Goal: Check status: Check status

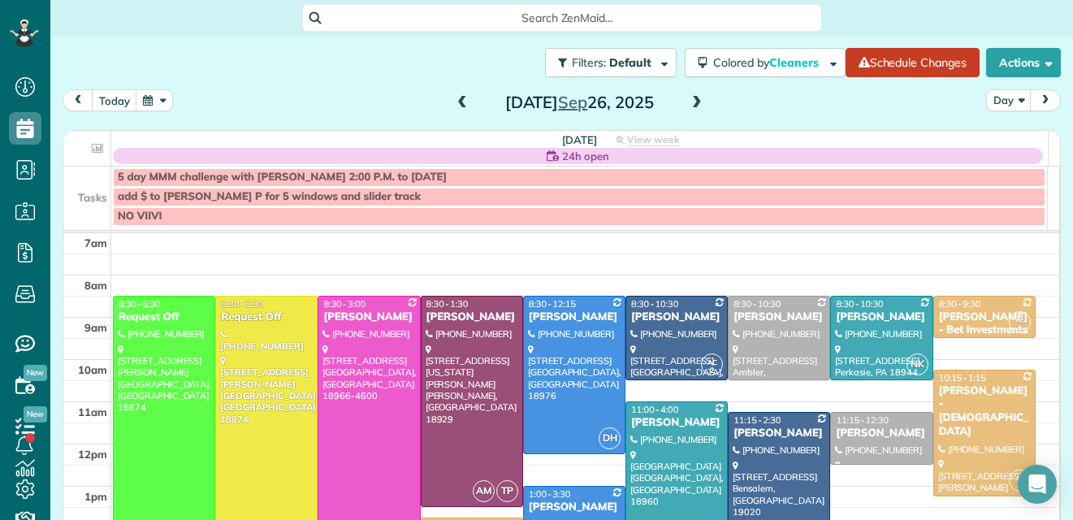
scroll to position [9, 0]
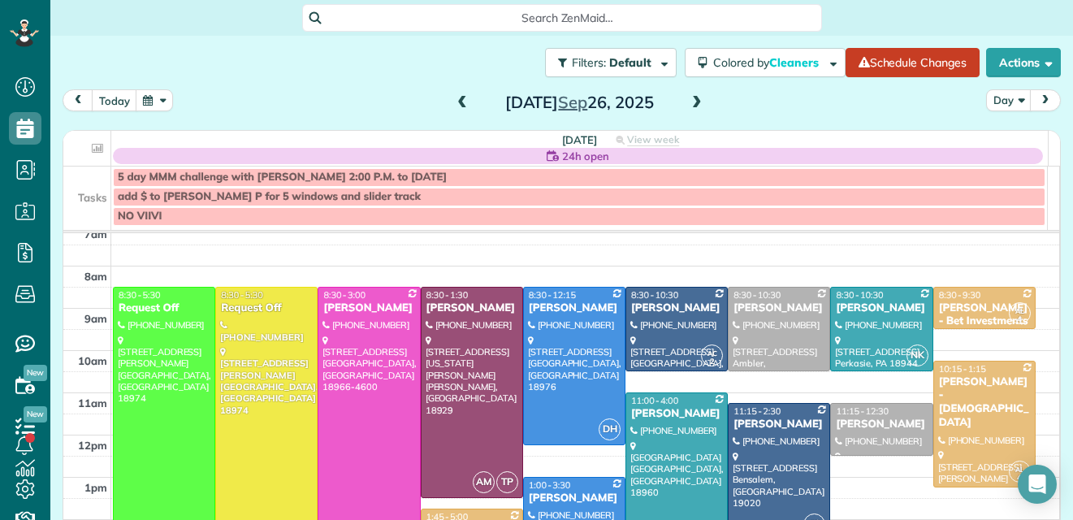
click at [456, 97] on span at bounding box center [462, 103] width 18 height 15
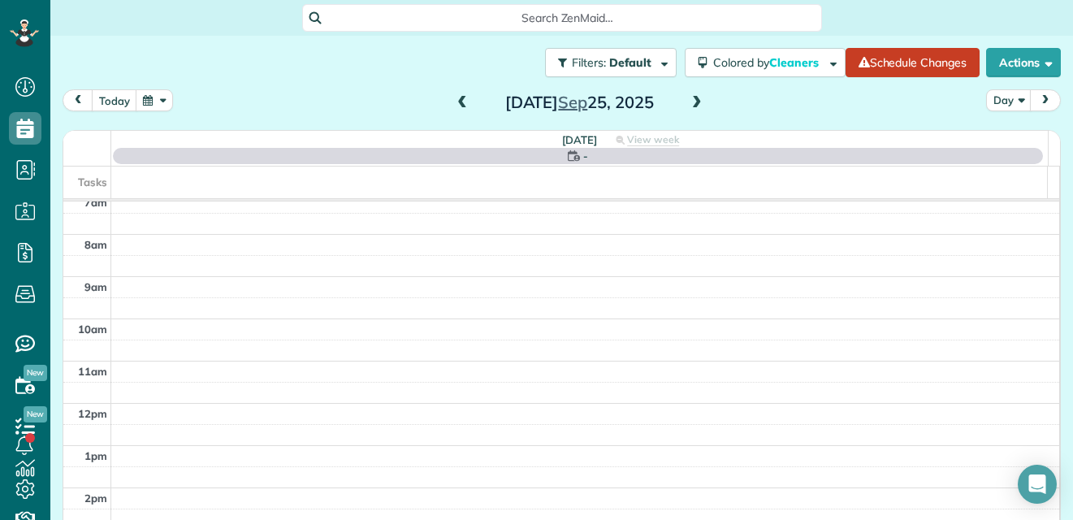
scroll to position [0, 0]
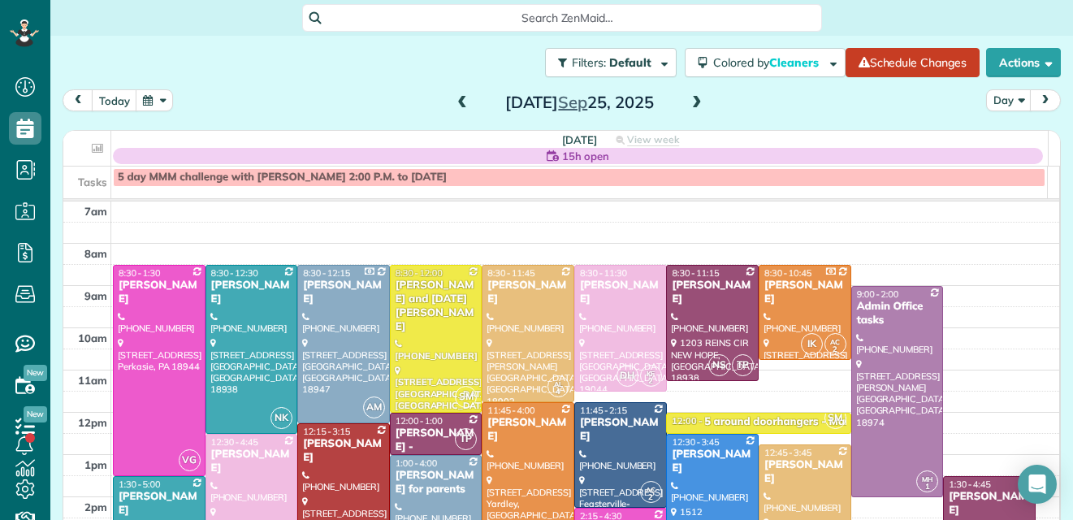
click at [456, 97] on span at bounding box center [462, 103] width 18 height 15
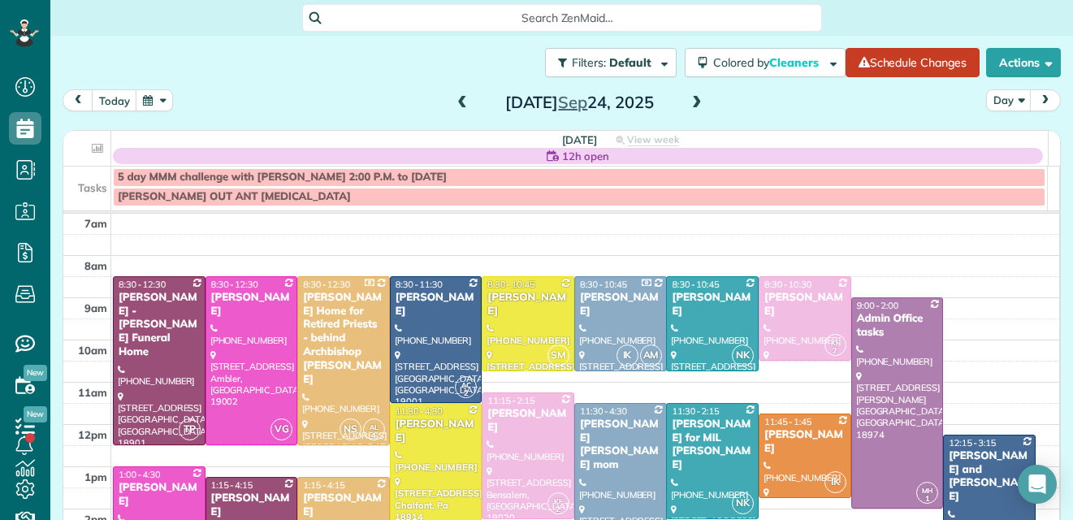
click at [456, 97] on span at bounding box center [462, 103] width 18 height 15
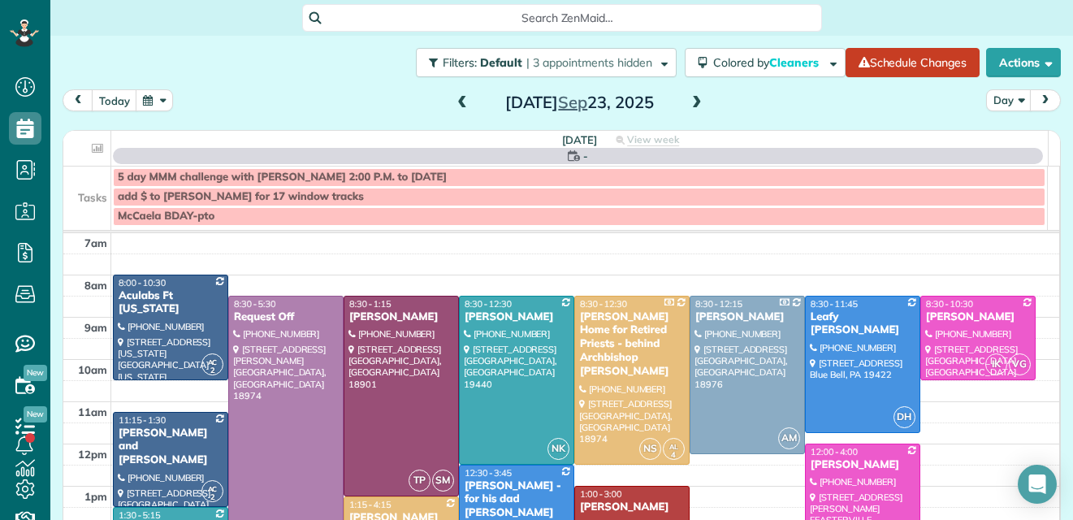
click at [456, 97] on span at bounding box center [462, 103] width 18 height 15
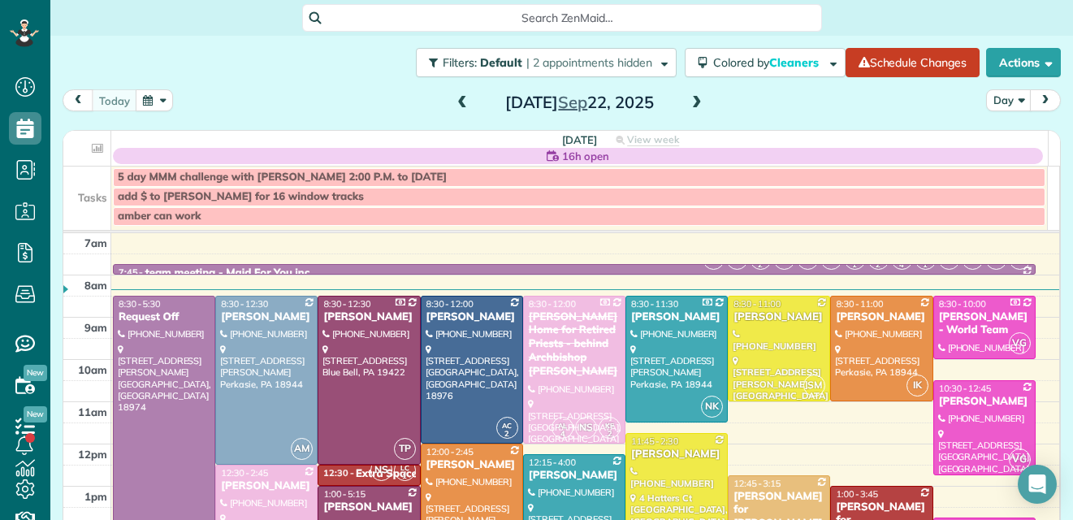
click at [693, 105] on span at bounding box center [697, 103] width 18 height 15
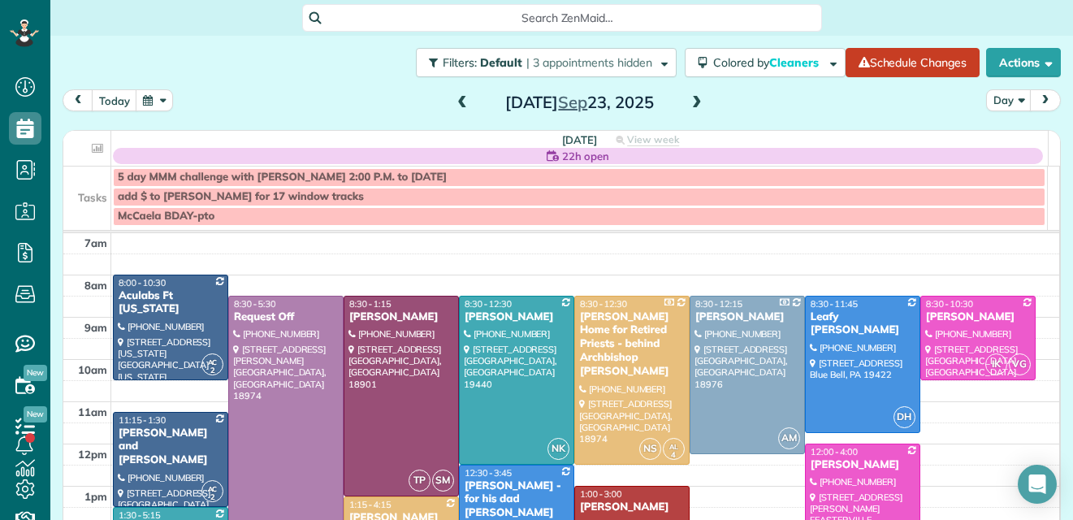
click at [454, 103] on span at bounding box center [462, 103] width 18 height 15
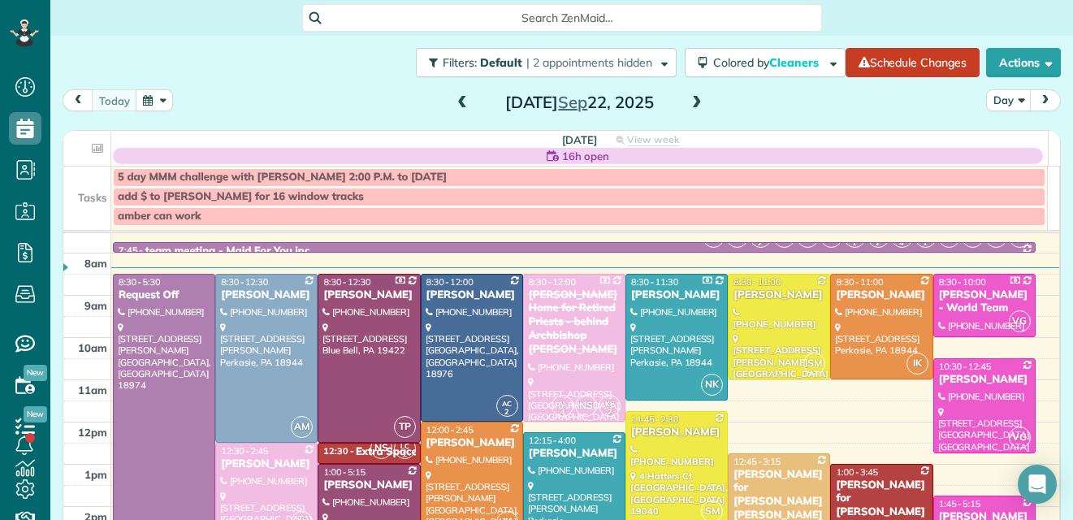
scroll to position [36, 0]
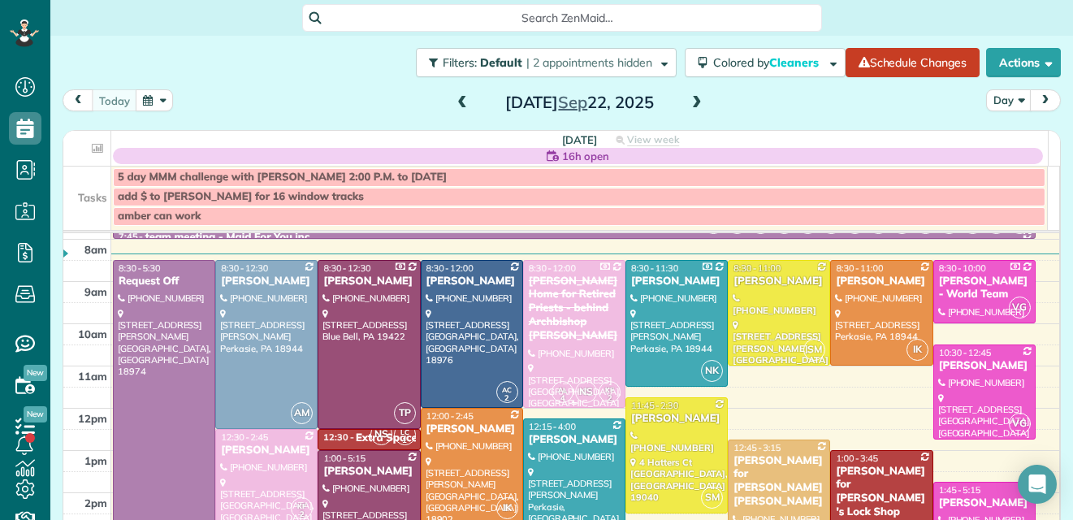
click at [553, 332] on div "[PERSON_NAME] Home for Retired Priests - behind Archbishop [PERSON_NAME]" at bounding box center [574, 309] width 93 height 68
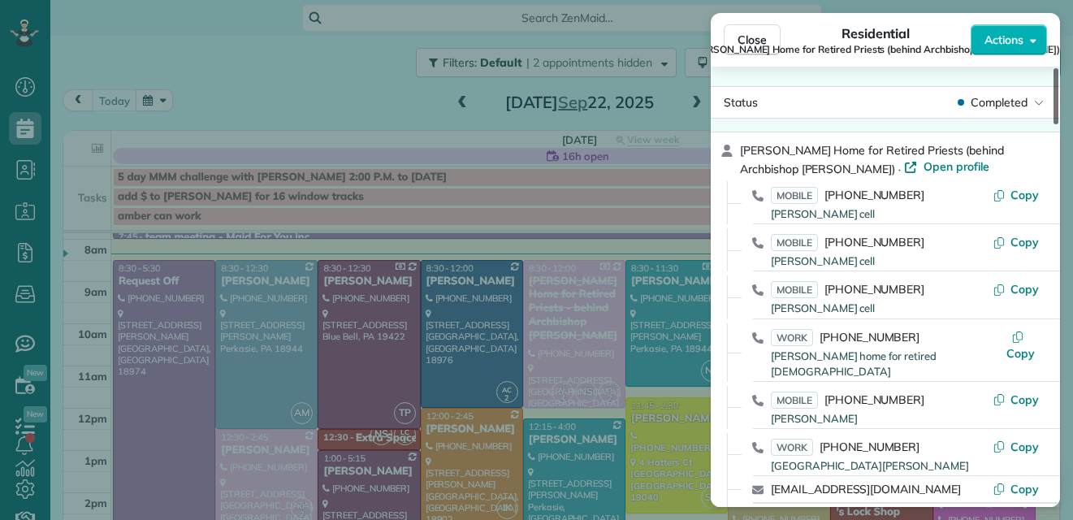
drag, startPoint x: 1056, startPoint y: 110, endPoint x: 1064, endPoint y: 100, distance: 12.7
click at [1059, 100] on div at bounding box center [1056, 96] width 5 height 56
click at [748, 34] on span "Close" at bounding box center [752, 40] width 29 height 16
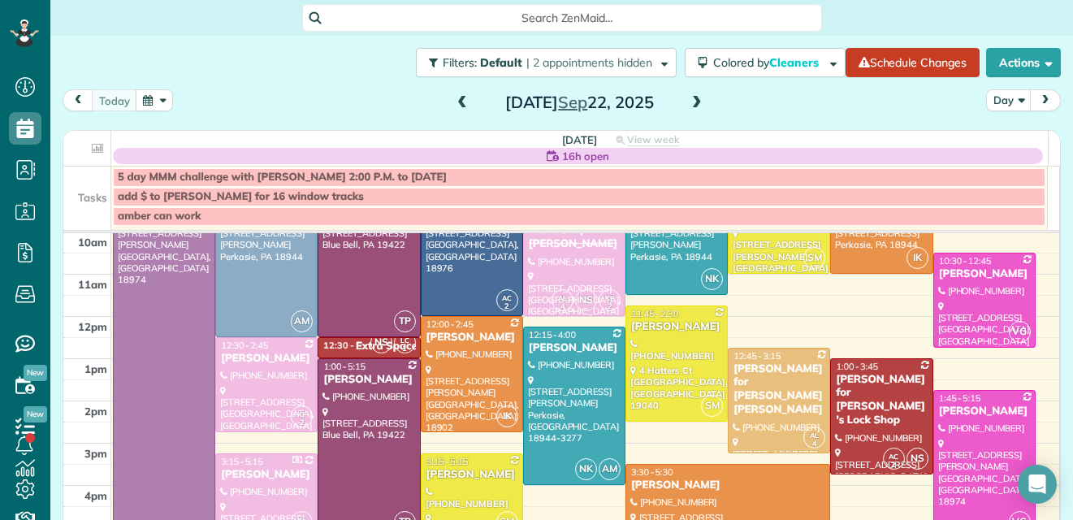
scroll to position [160, 0]
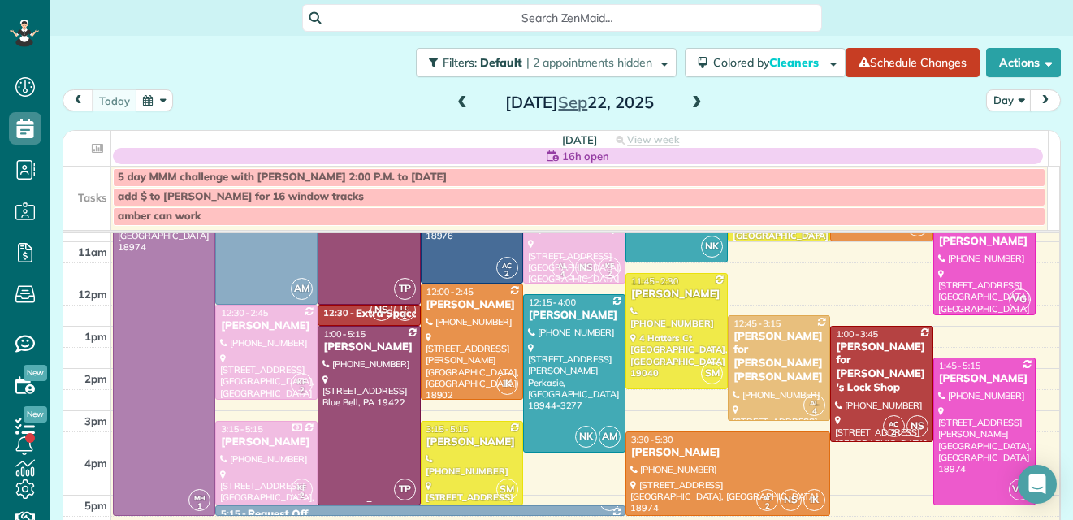
click at [352, 403] on div at bounding box center [369, 416] width 101 height 178
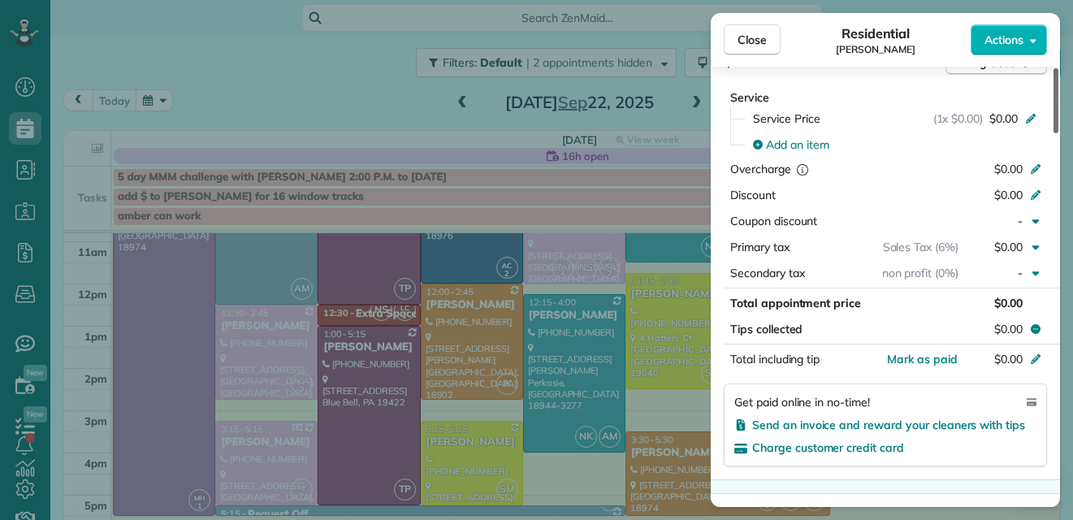
scroll to position [781, 0]
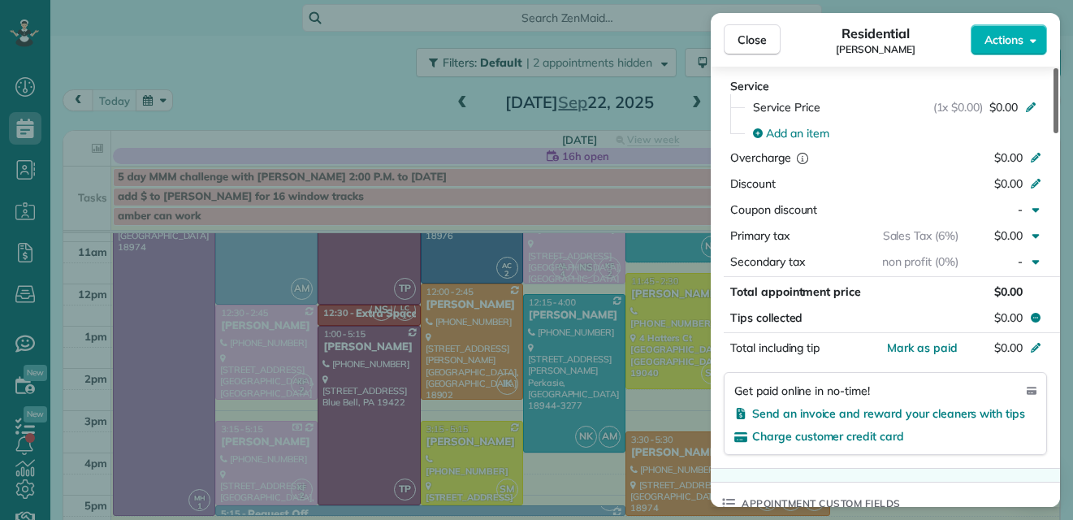
drag, startPoint x: 1055, startPoint y: 107, endPoint x: 1039, endPoint y: 222, distance: 115.6
click at [1054, 133] on div at bounding box center [1056, 100] width 5 height 65
click at [1058, 133] on div at bounding box center [1056, 100] width 5 height 65
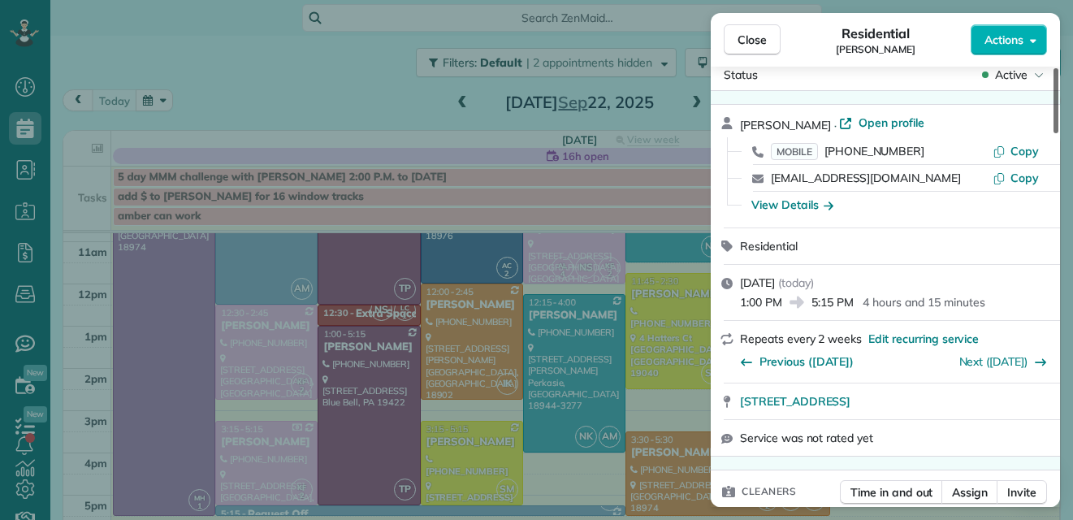
scroll to position [0, 0]
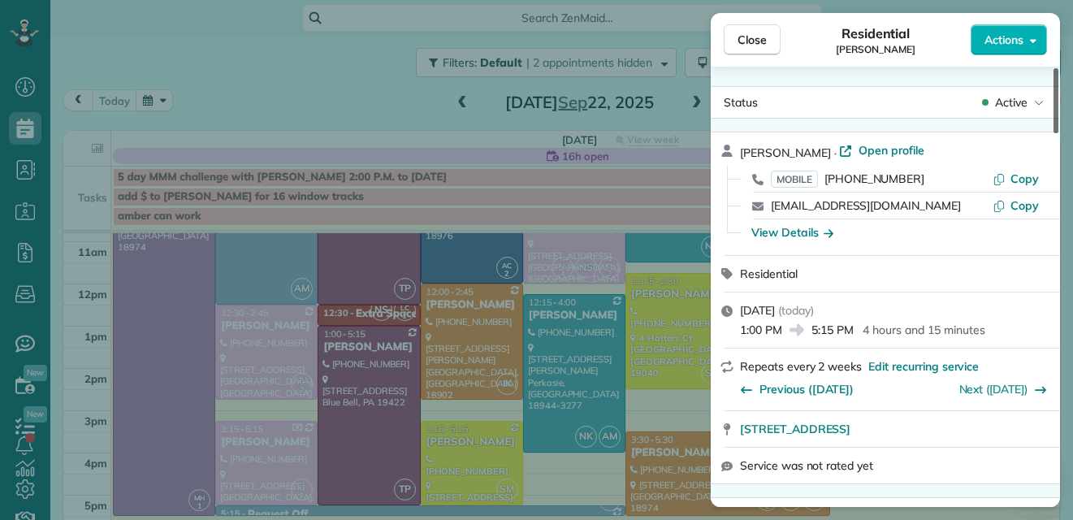
drag, startPoint x: 1056, startPoint y: 210, endPoint x: 1058, endPoint y: 58, distance: 152.0
click at [1058, 68] on div at bounding box center [1056, 100] width 5 height 65
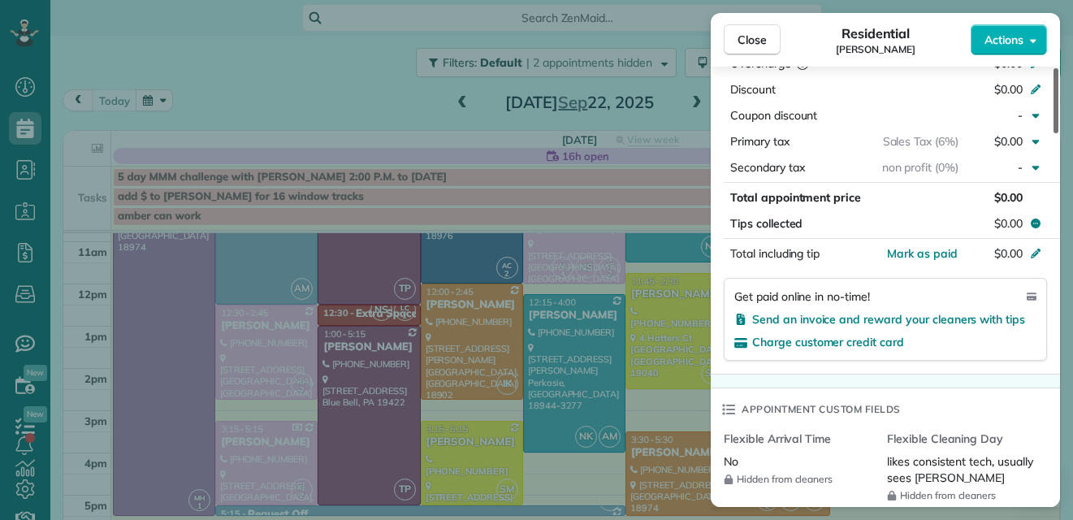
scroll to position [1218, 0]
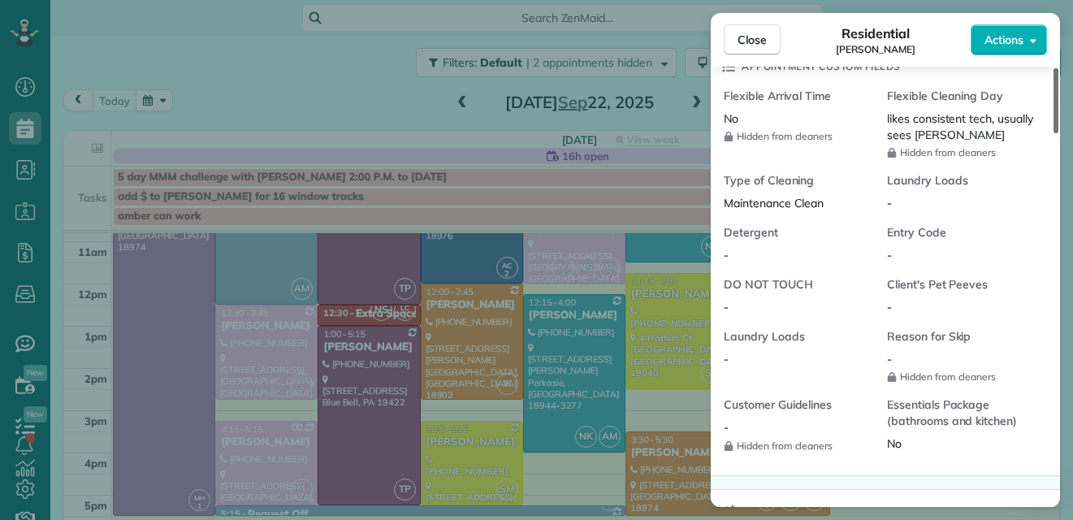
drag, startPoint x: 1055, startPoint y: 78, endPoint x: 1030, endPoint y: 257, distance: 180.4
click at [1054, 133] on div at bounding box center [1056, 100] width 5 height 65
click at [757, 33] on span "Close" at bounding box center [752, 40] width 29 height 16
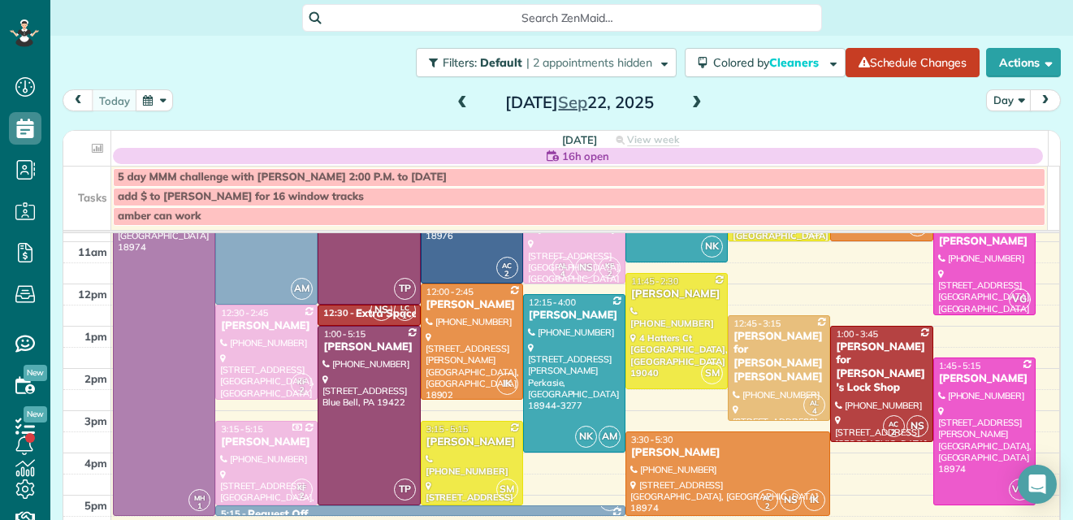
click at [688, 102] on span at bounding box center [697, 103] width 18 height 15
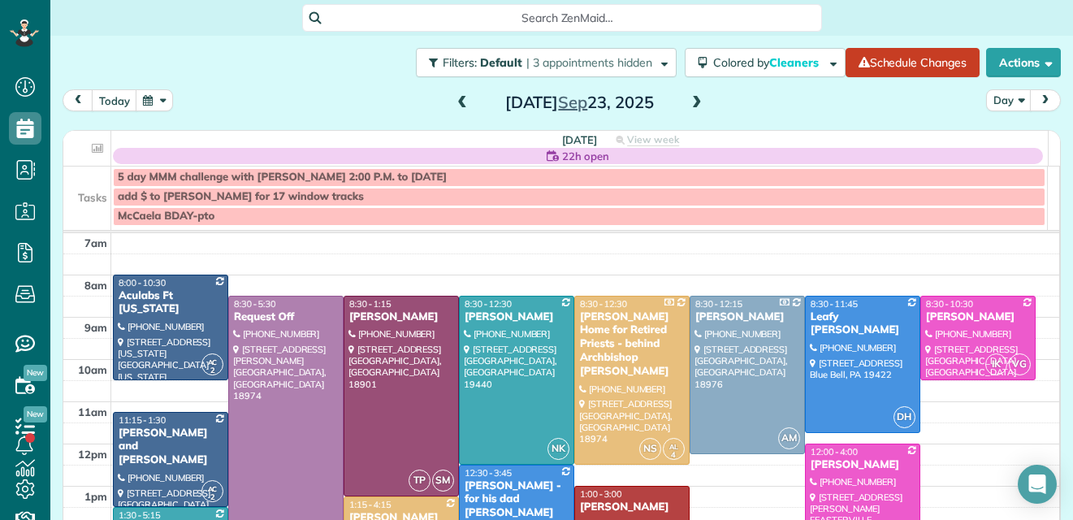
click at [688, 102] on span at bounding box center [697, 103] width 18 height 15
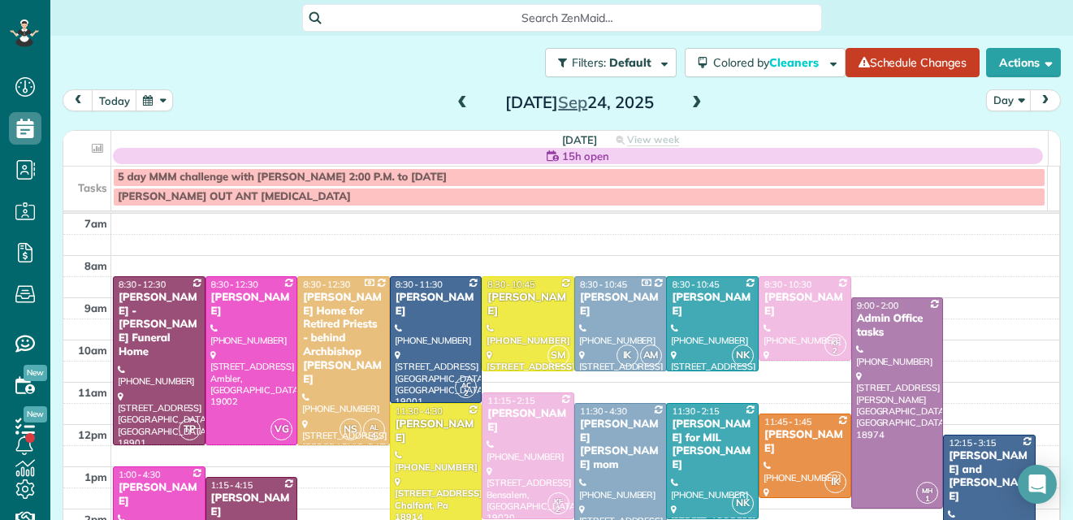
click at [688, 102] on span at bounding box center [697, 103] width 18 height 15
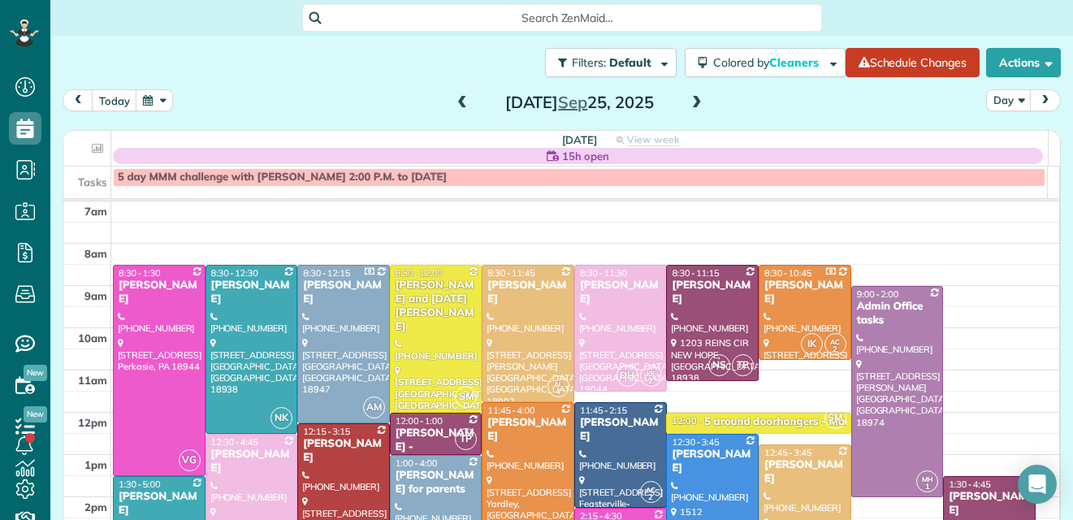
click at [688, 102] on span at bounding box center [697, 103] width 18 height 15
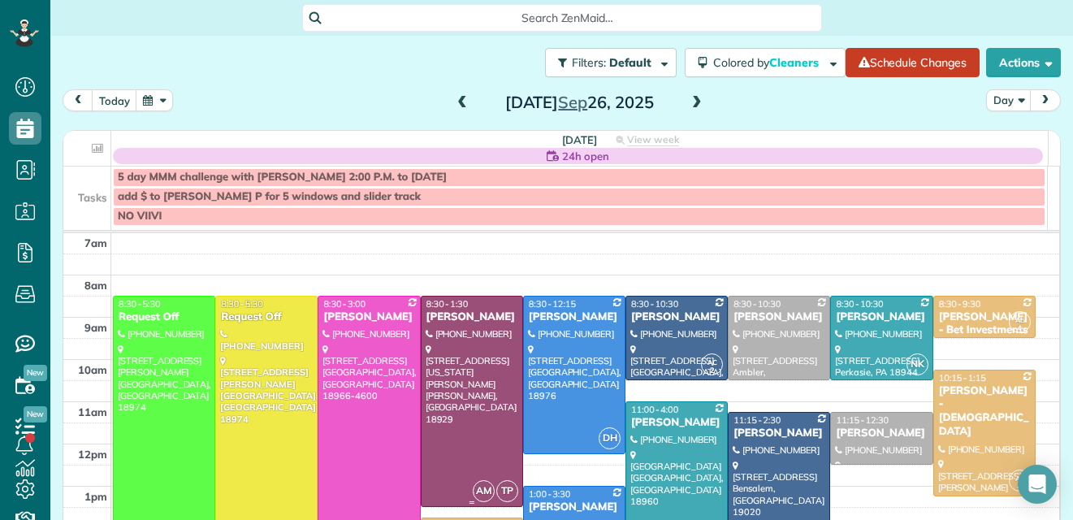
click at [483, 365] on div at bounding box center [472, 402] width 101 height 210
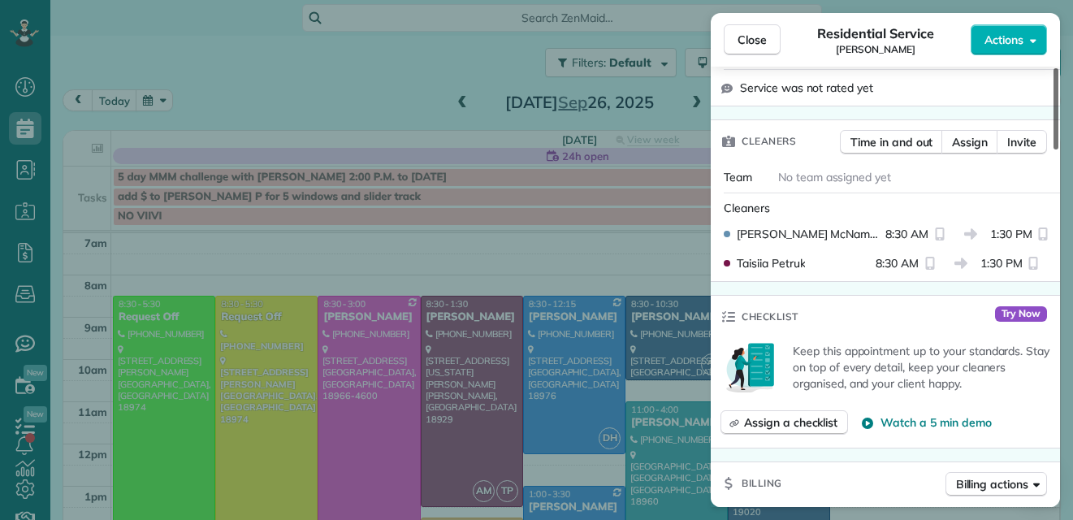
scroll to position [379, 0]
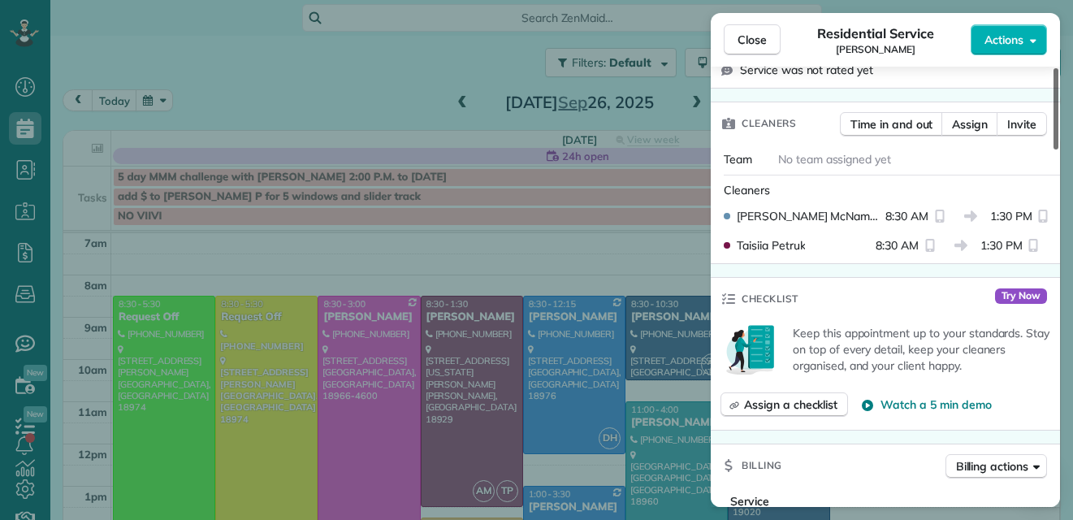
drag, startPoint x: 1059, startPoint y: 106, endPoint x: 1052, endPoint y: 176, distance: 70.2
click at [1054, 150] on div at bounding box center [1056, 108] width 5 height 81
click at [752, 34] on span "Close" at bounding box center [752, 40] width 29 height 16
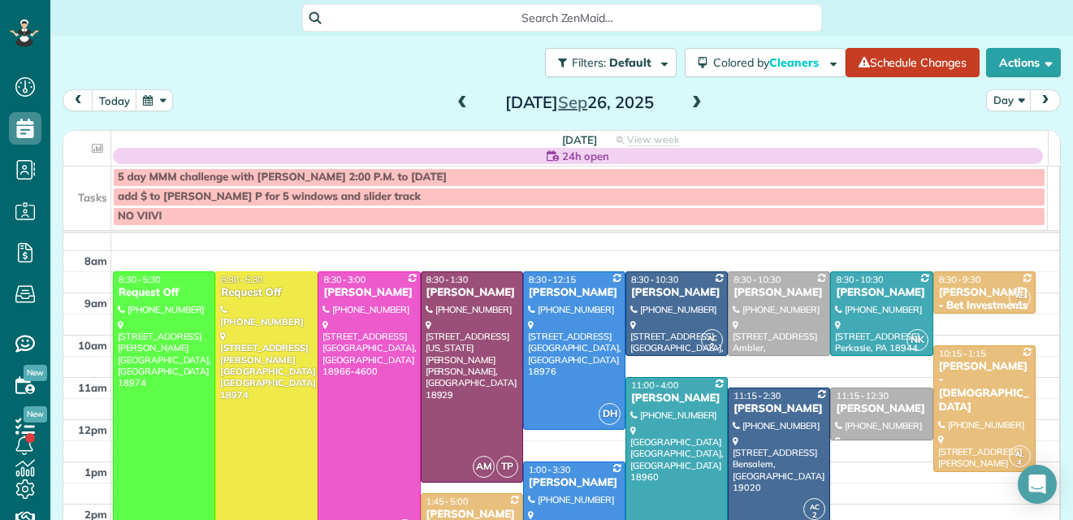
scroll to position [22, 0]
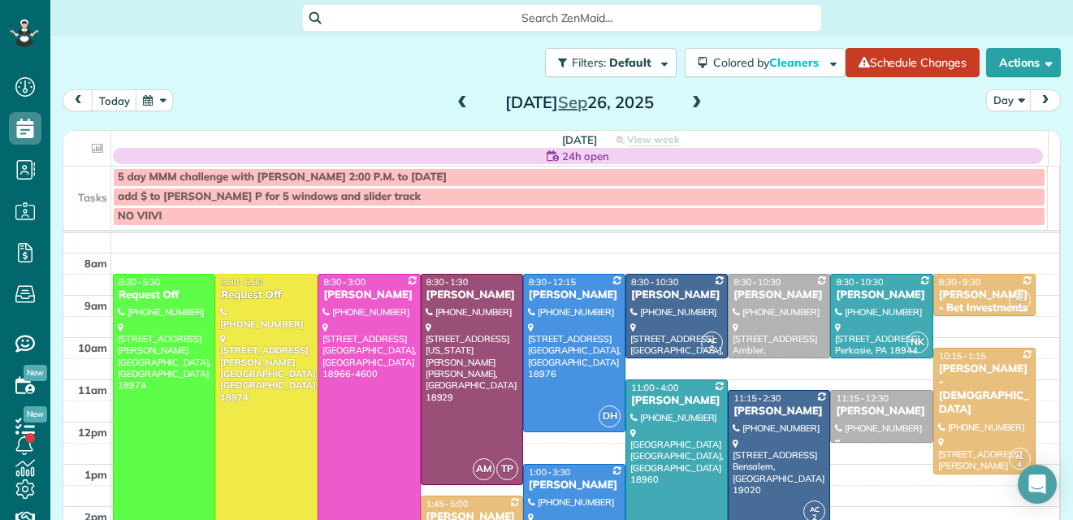
click at [453, 102] on span at bounding box center [462, 103] width 18 height 15
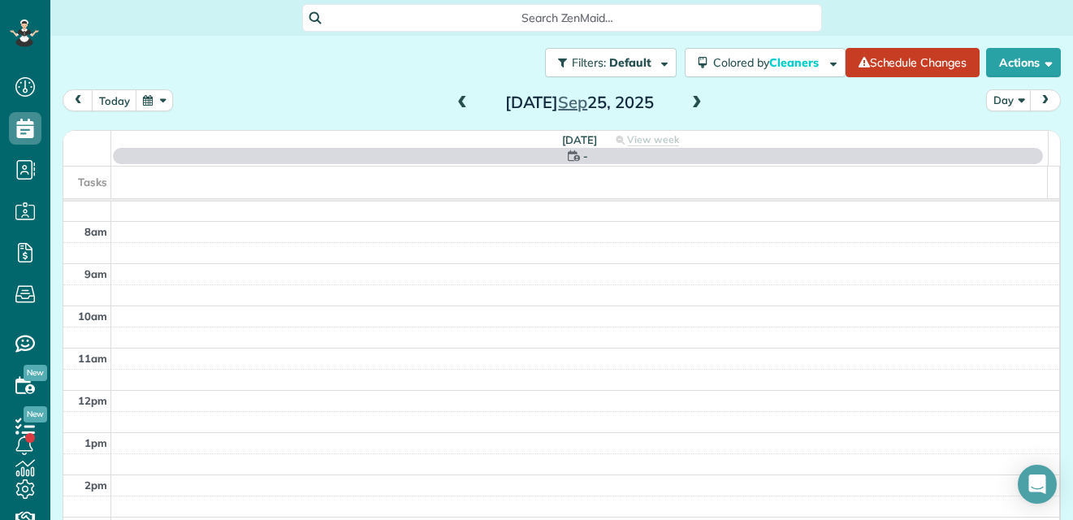
scroll to position [0, 0]
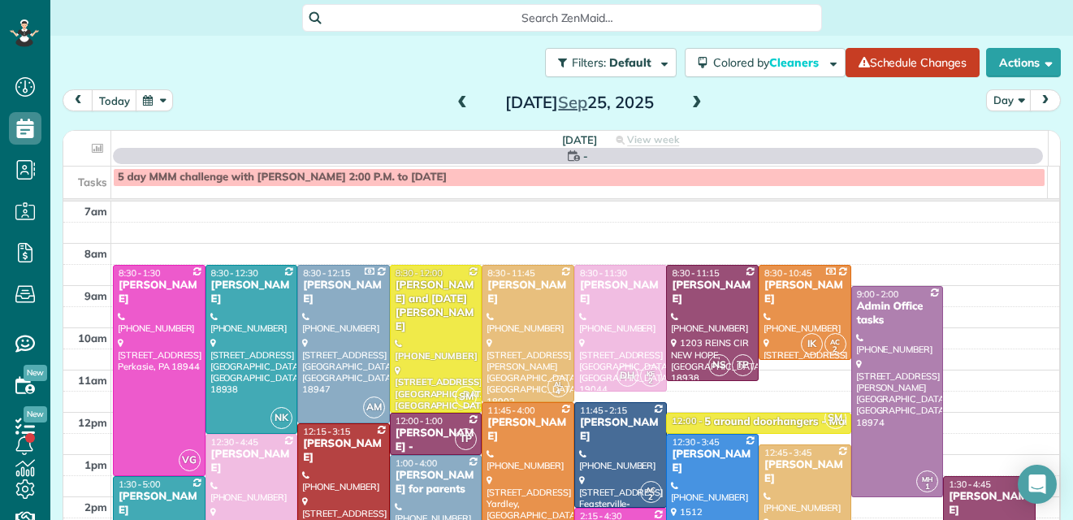
click at [453, 102] on span at bounding box center [462, 103] width 18 height 15
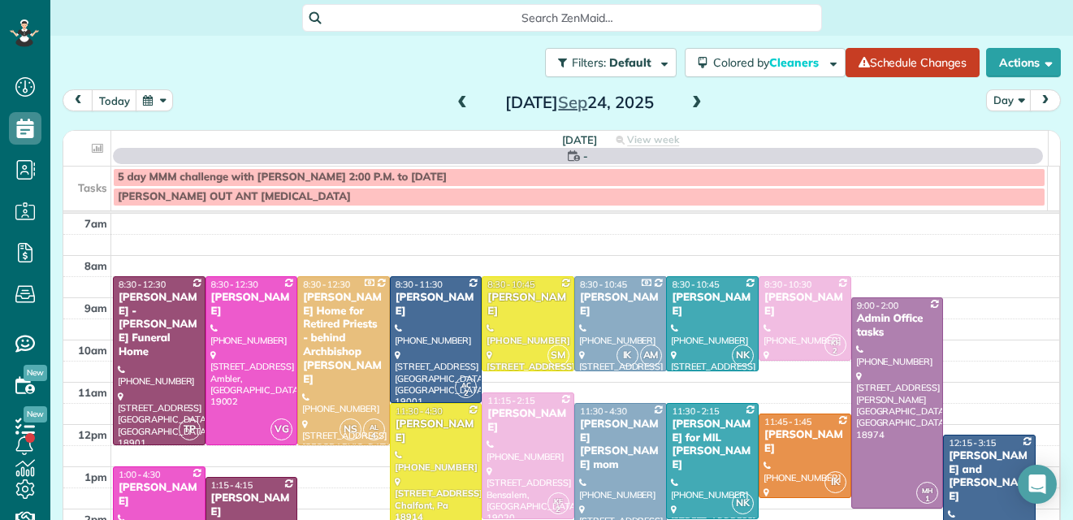
click at [453, 102] on span at bounding box center [462, 103] width 18 height 15
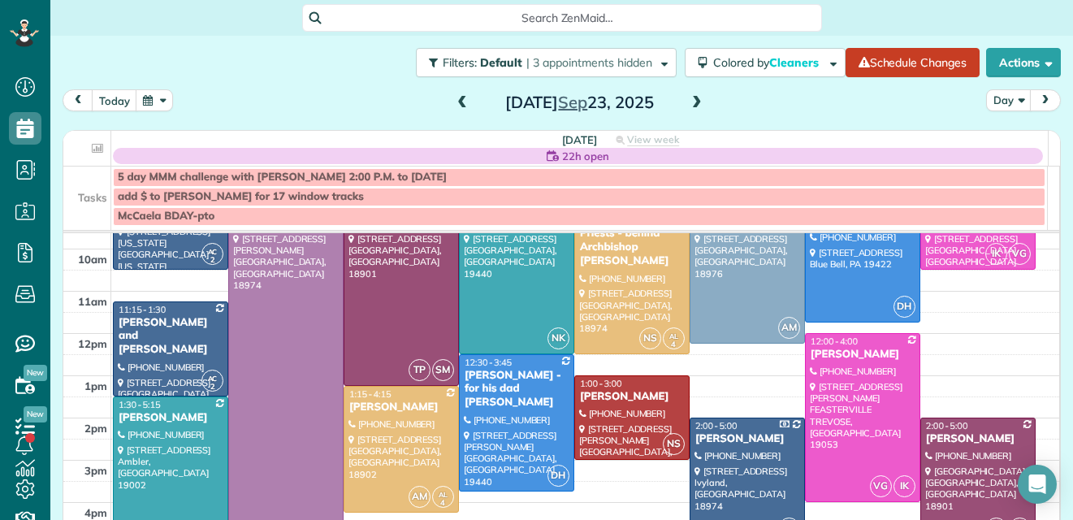
scroll to position [89, 0]
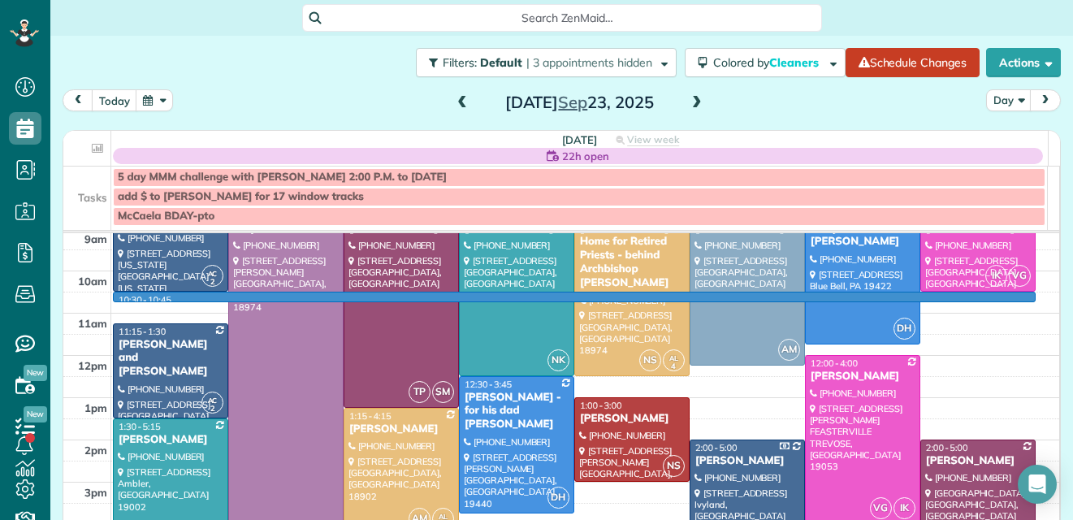
drag, startPoint x: 1027, startPoint y: 300, endPoint x: 1027, endPoint y: 312, distance: 12.2
click at [1027, 309] on td at bounding box center [585, 302] width 949 height 21
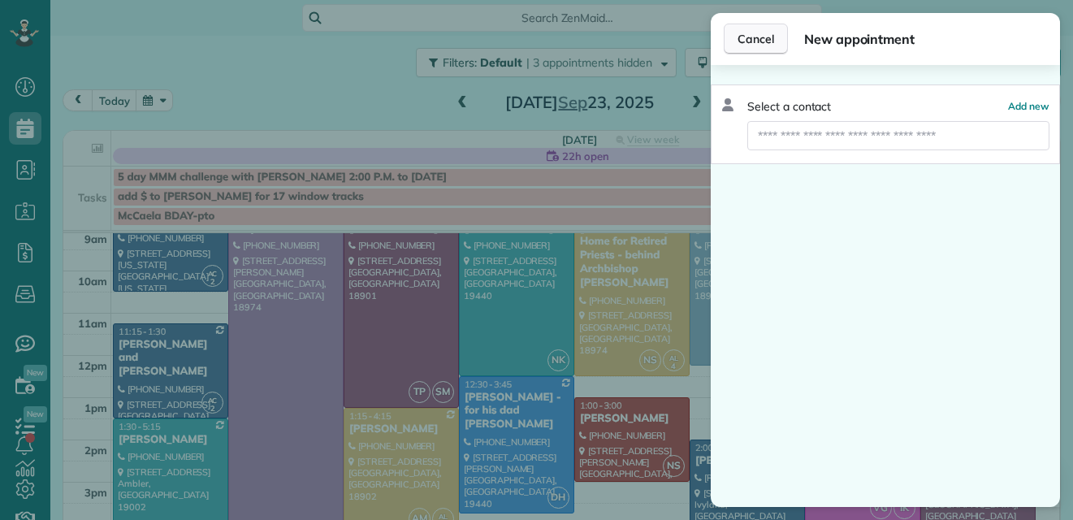
click at [764, 28] on button "Cancel" at bounding box center [756, 39] width 64 height 31
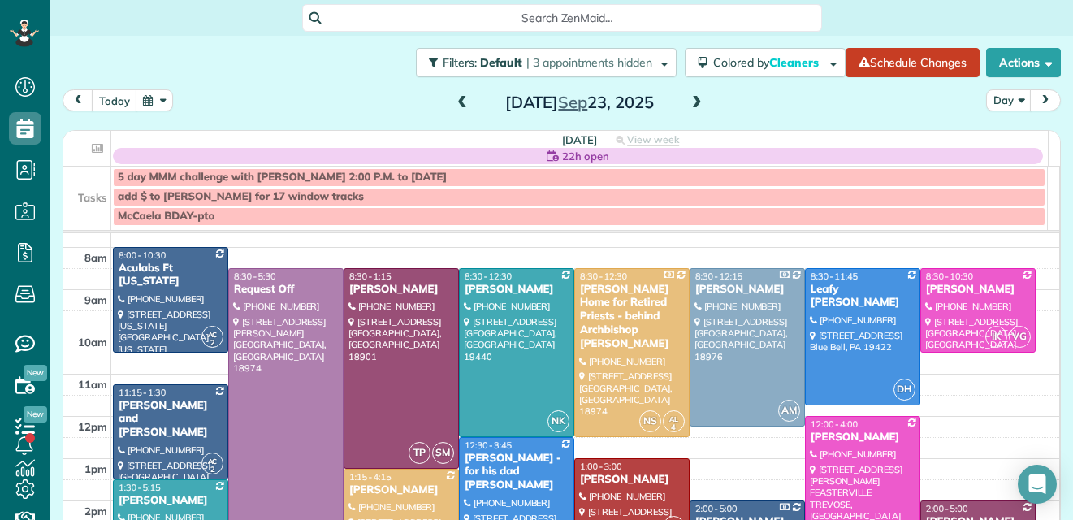
scroll to position [26, 0]
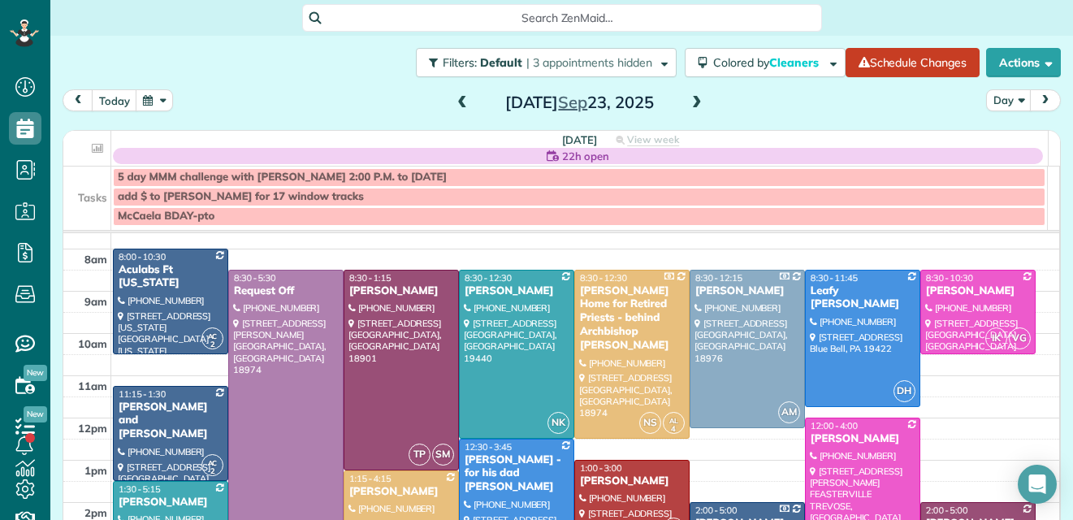
click at [462, 100] on span at bounding box center [462, 103] width 18 height 15
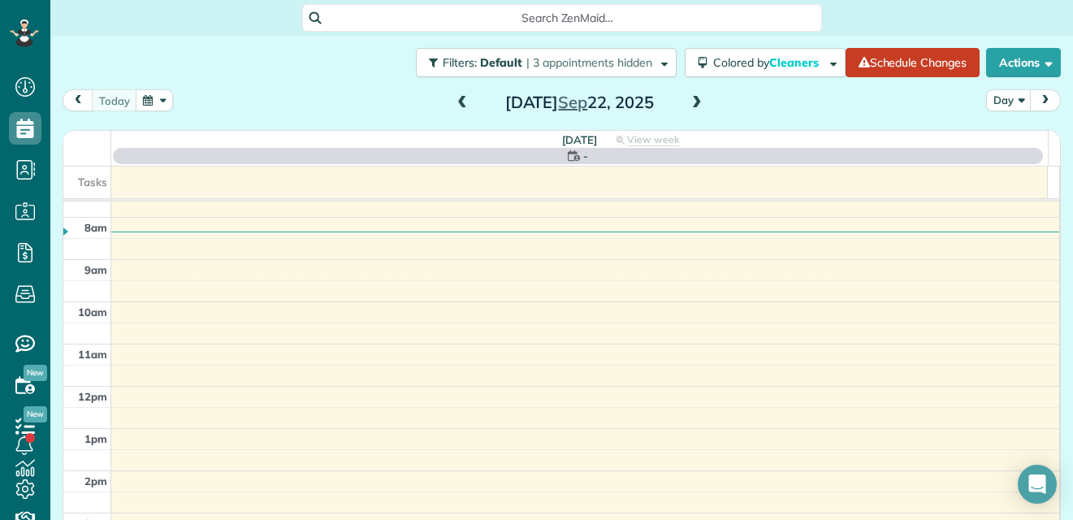
scroll to position [0, 0]
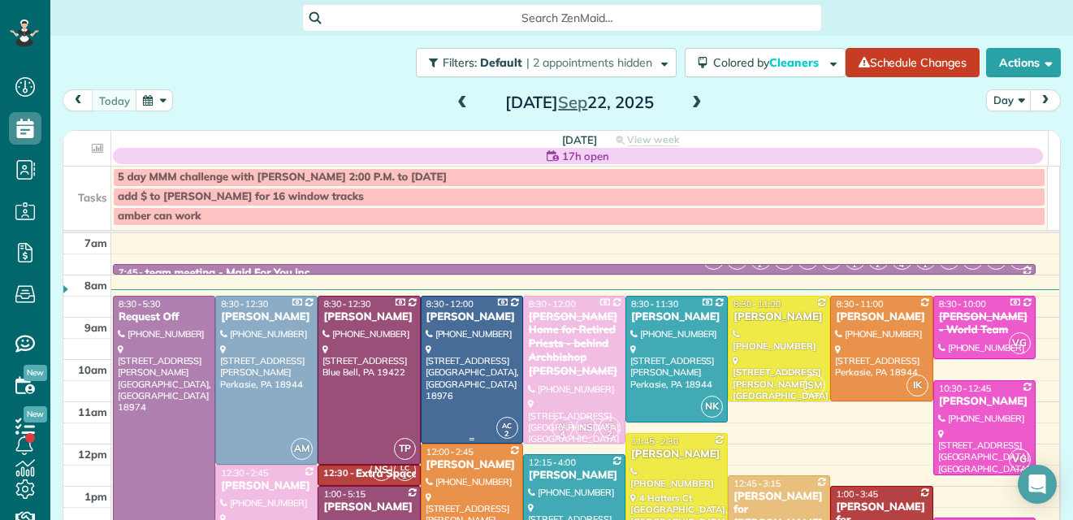
click at [488, 349] on div at bounding box center [472, 370] width 101 height 146
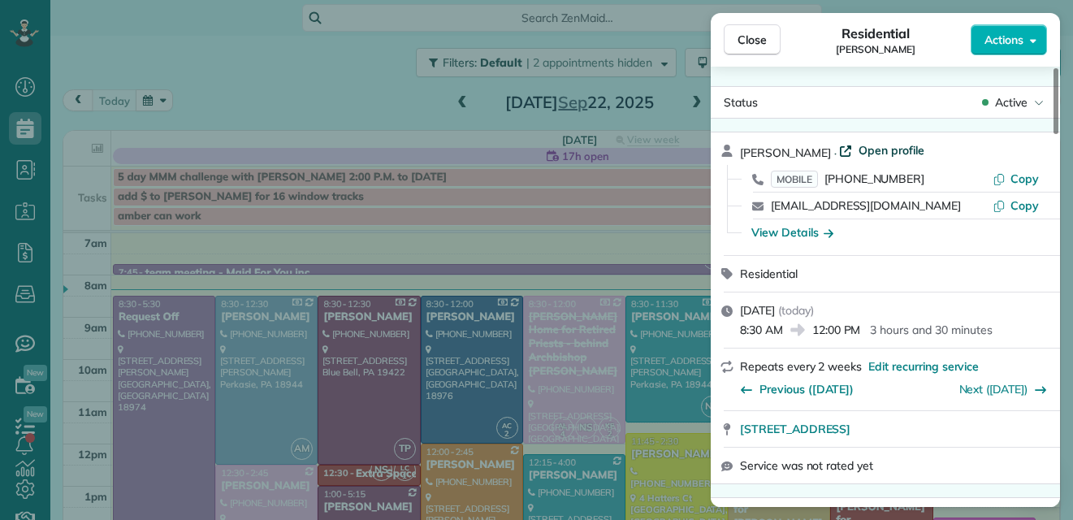
click at [906, 147] on span "Open profile" at bounding box center [892, 150] width 66 height 16
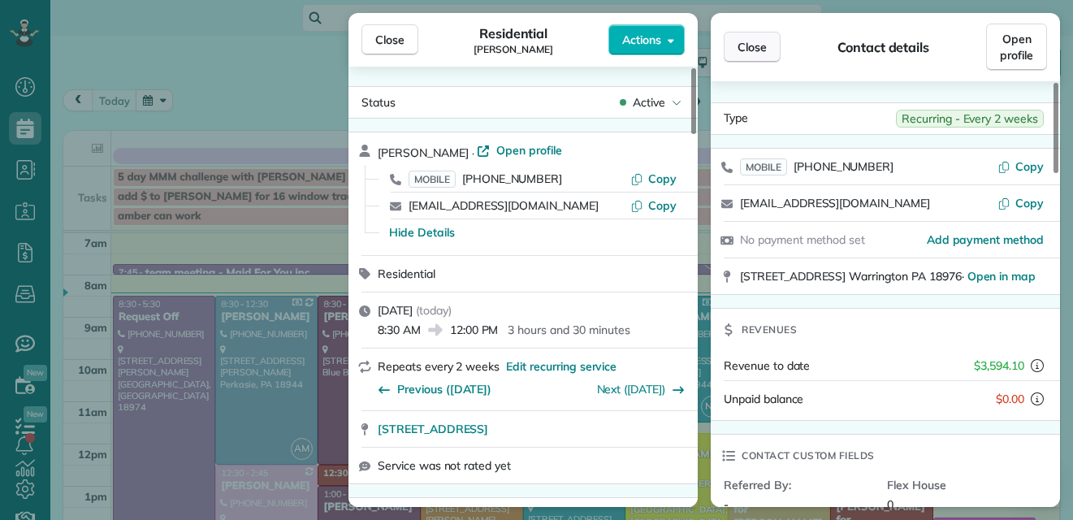
click at [751, 39] on span "Close" at bounding box center [752, 47] width 29 height 16
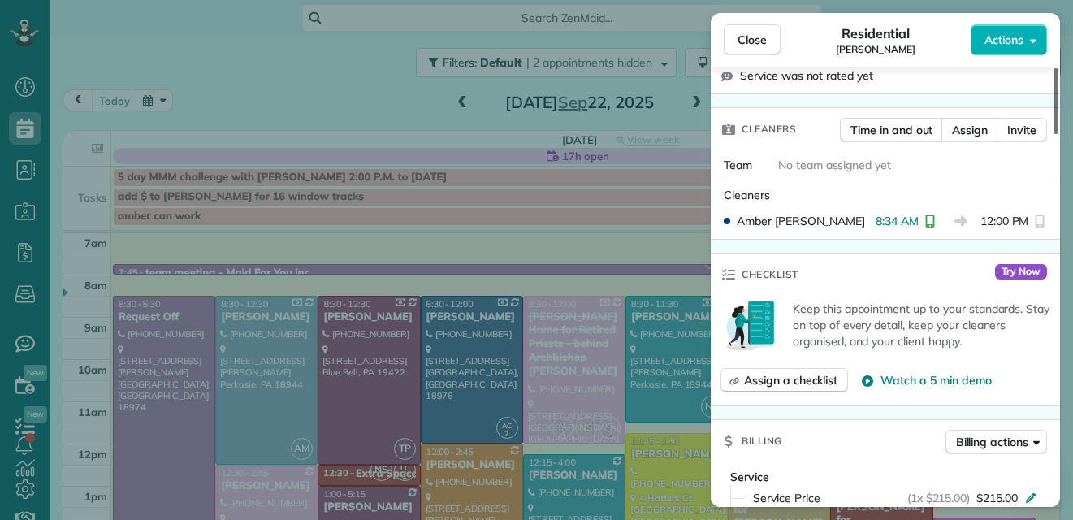
scroll to position [368, 0]
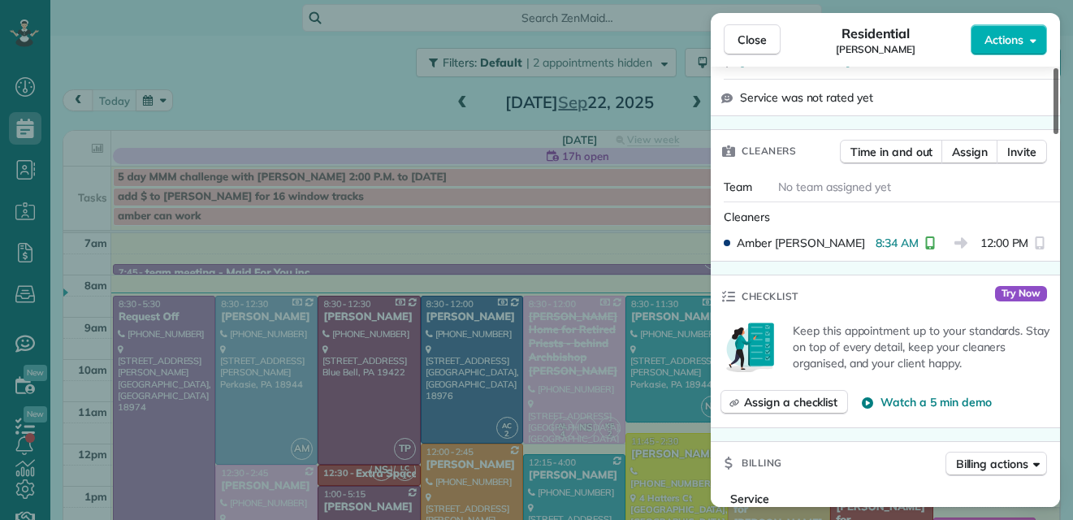
drag, startPoint x: 1056, startPoint y: 72, endPoint x: 1053, endPoint y: 128, distance: 55.3
click at [1054, 128] on div at bounding box center [1056, 101] width 5 height 66
click at [765, 33] on span "Close" at bounding box center [752, 40] width 29 height 16
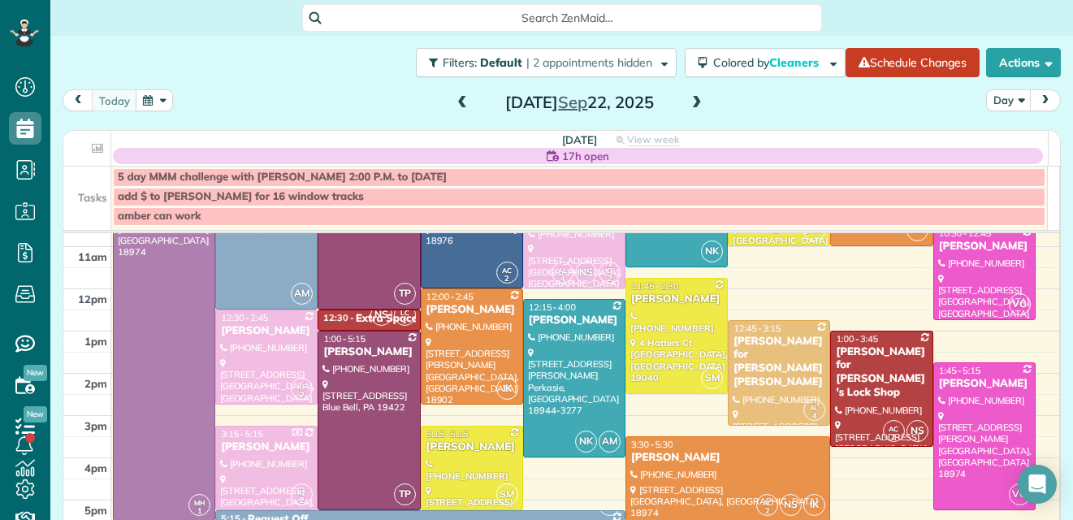
scroll to position [166, 0]
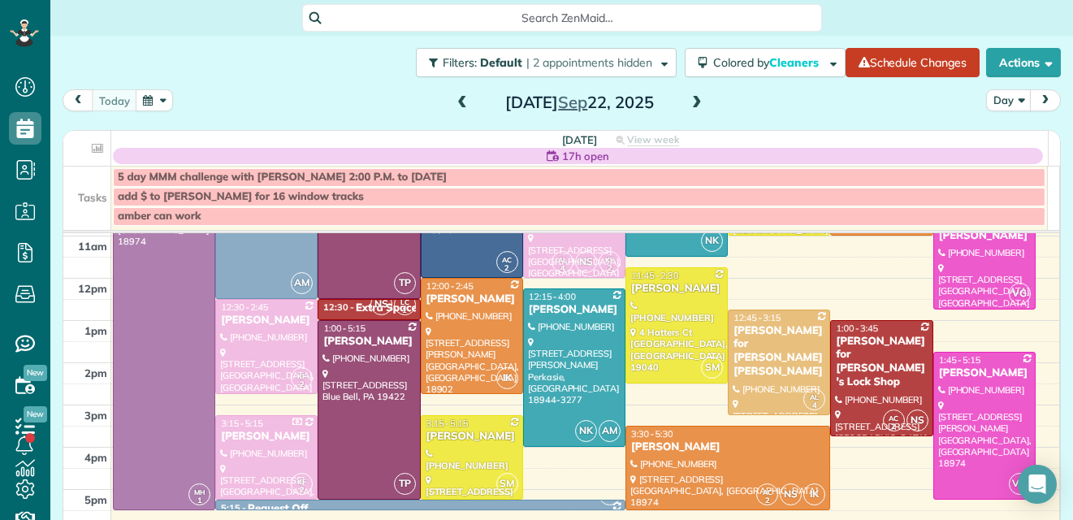
click at [452, 147] on th "[DATE] 17h open View week $3,510.00 88.5 Man Hours 24 Appointments 43% Paid All…" at bounding box center [579, 148] width 937 height 35
click at [459, 101] on span at bounding box center [462, 103] width 18 height 15
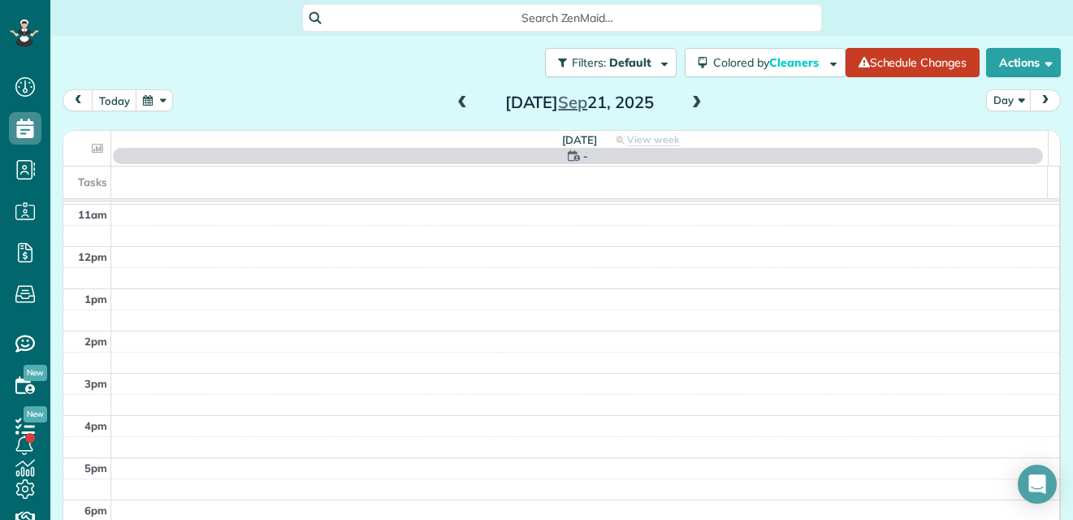
scroll to position [0, 0]
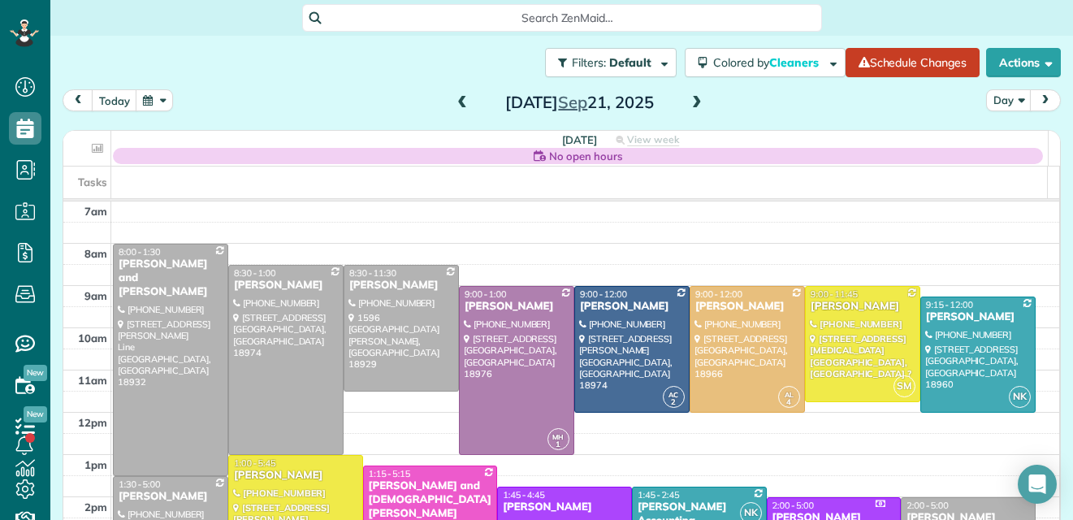
click at [459, 101] on span at bounding box center [462, 103] width 18 height 15
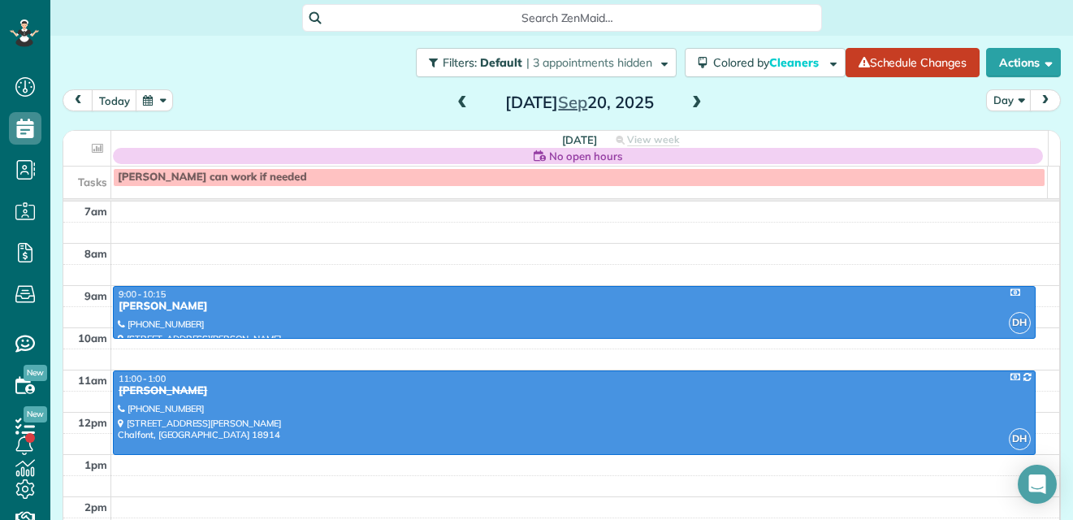
click at [459, 101] on span at bounding box center [462, 103] width 18 height 15
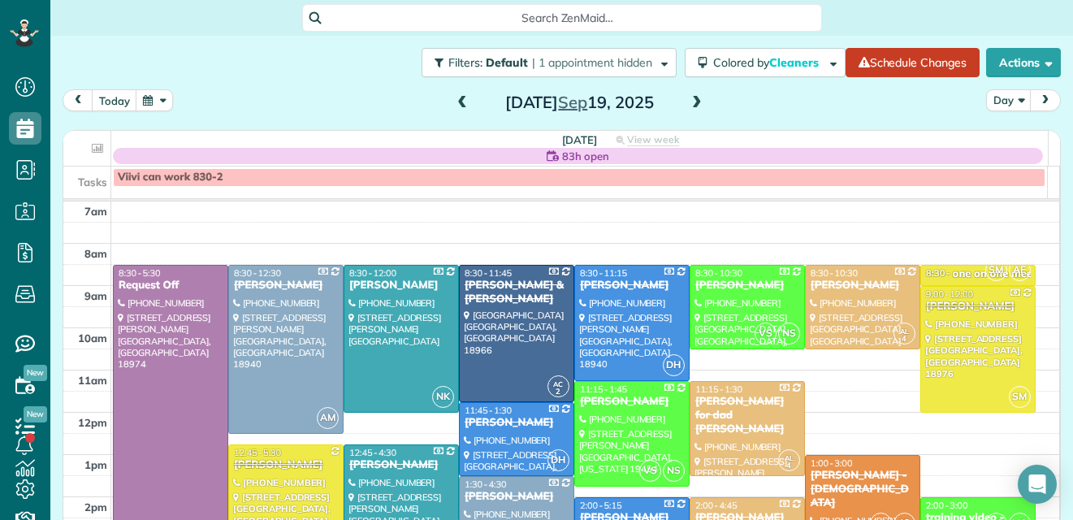
click at [459, 101] on span at bounding box center [462, 103] width 18 height 15
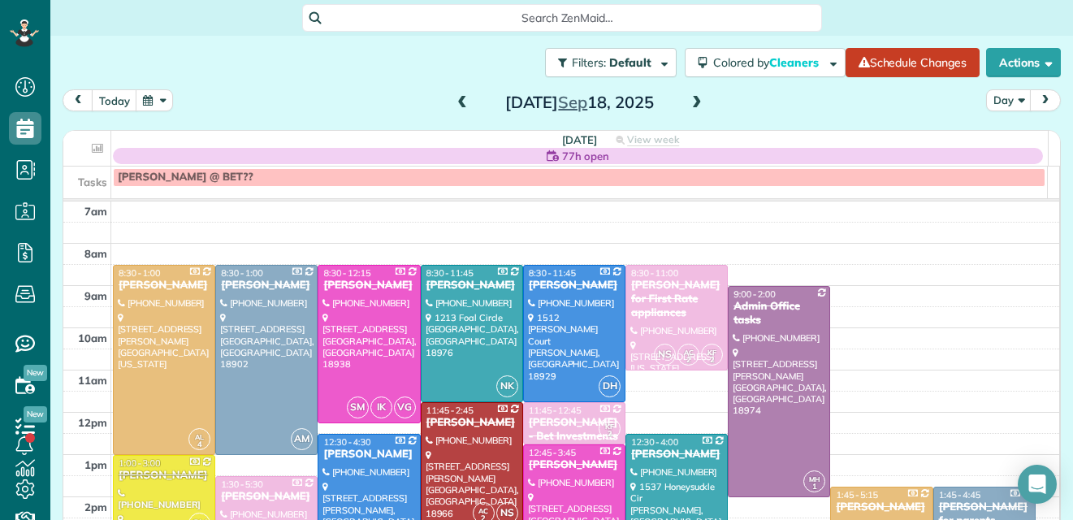
click at [692, 101] on span at bounding box center [697, 103] width 18 height 15
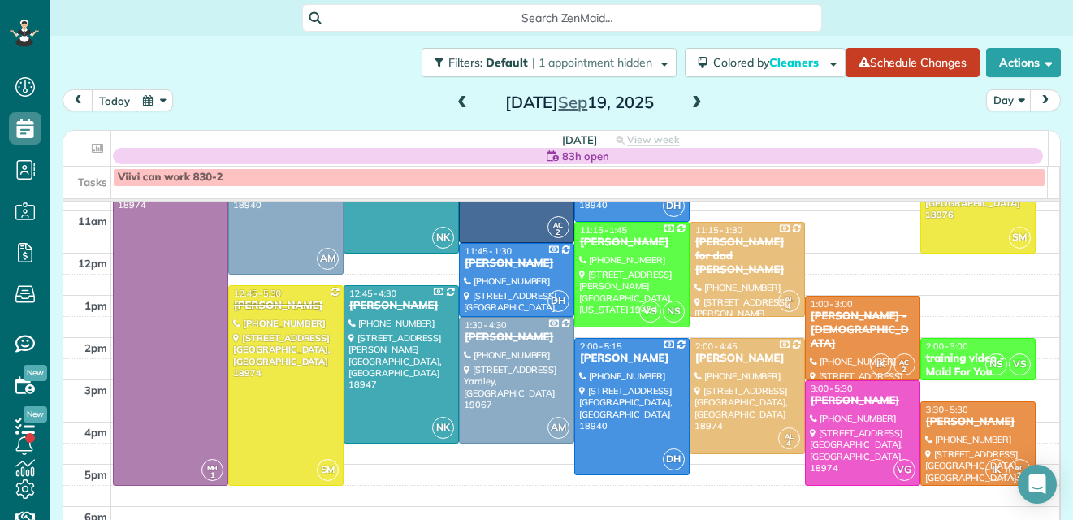
scroll to position [161, 0]
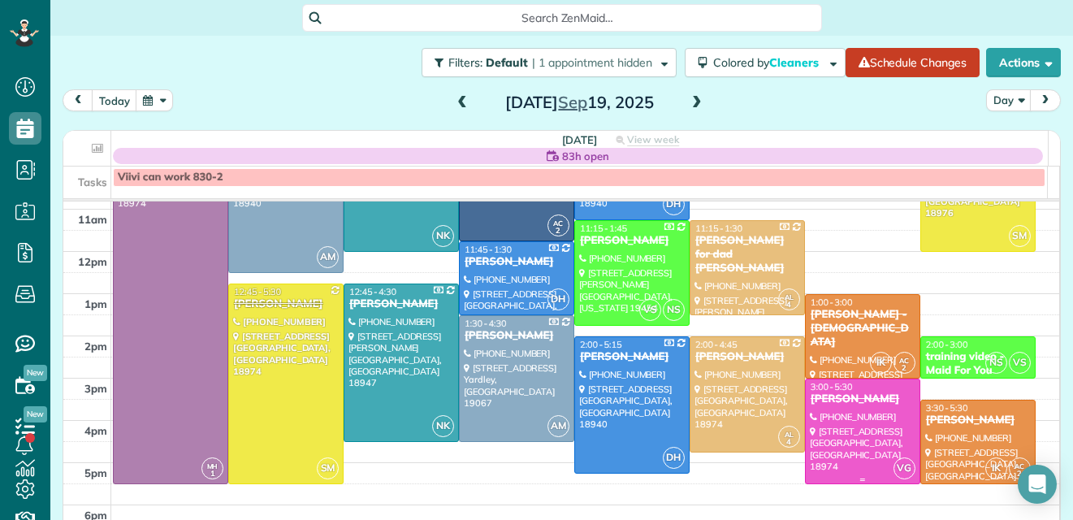
click at [821, 419] on div at bounding box center [863, 431] width 114 height 104
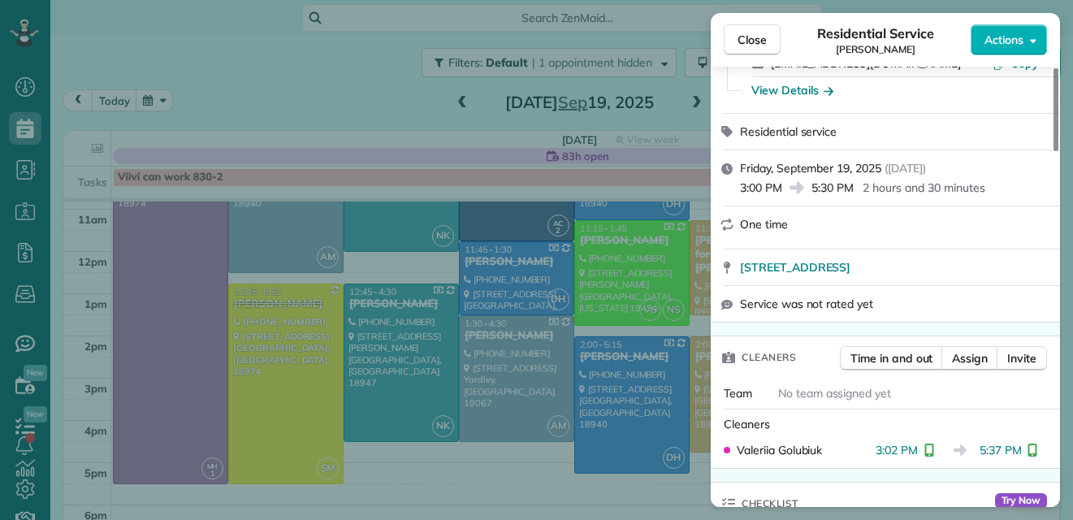
scroll to position [121, 0]
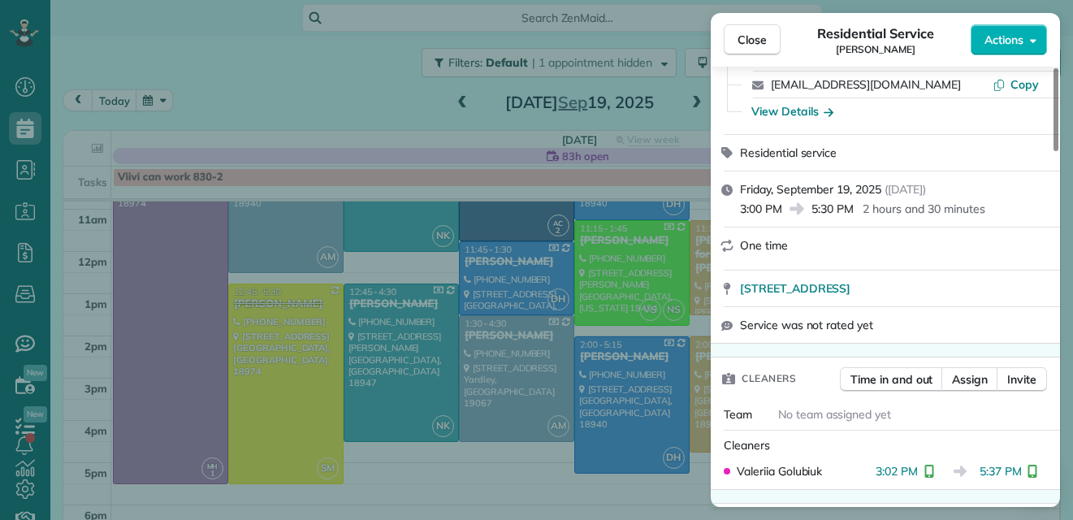
drag, startPoint x: 1056, startPoint y: 135, endPoint x: 1064, endPoint y: 158, distance: 24.2
click at [1059, 151] on div at bounding box center [1056, 109] width 5 height 83
click at [754, 33] on span "Close" at bounding box center [752, 40] width 29 height 16
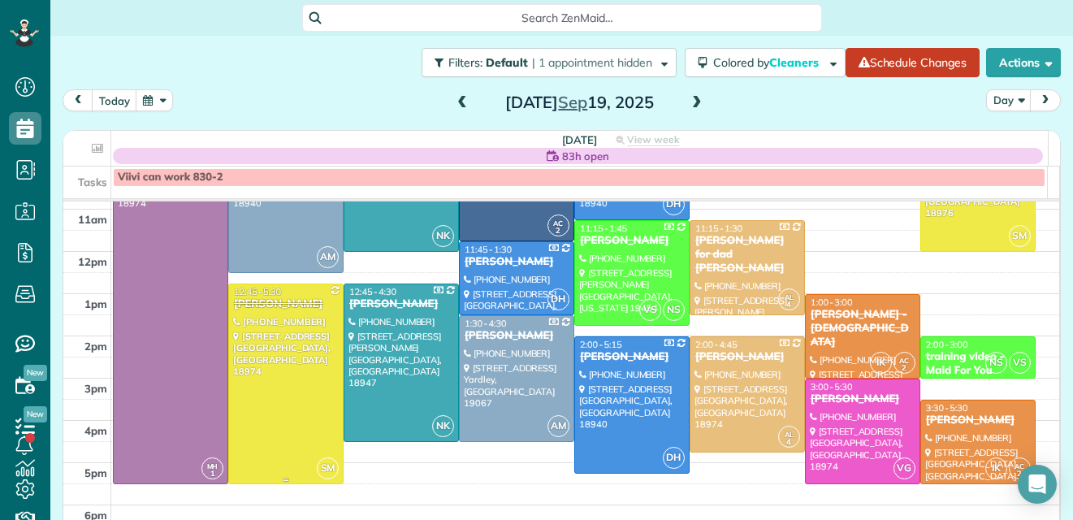
click at [288, 361] on div at bounding box center [286, 383] width 114 height 199
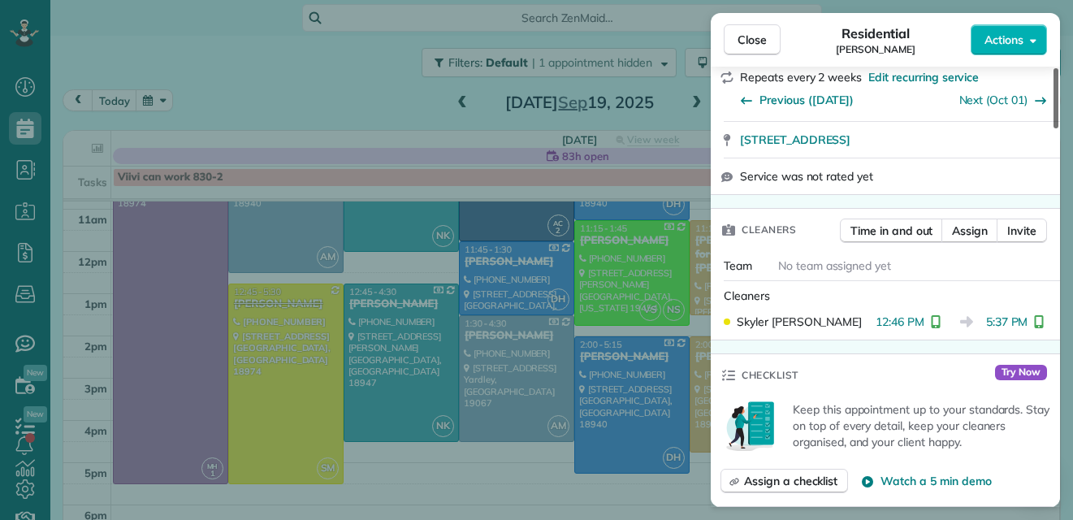
scroll to position [301, 0]
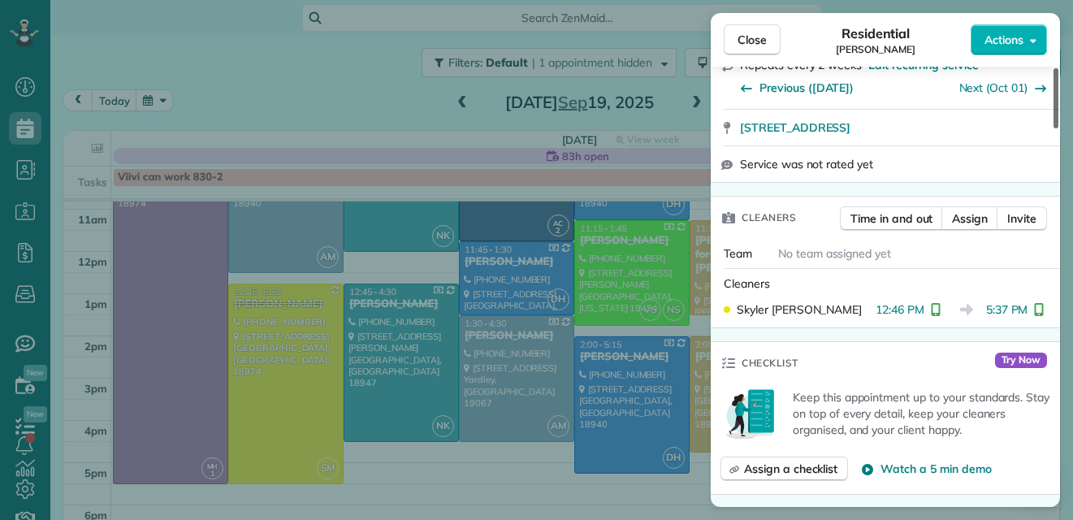
drag, startPoint x: 1055, startPoint y: 111, endPoint x: 1065, endPoint y: 153, distance: 42.8
click at [1059, 128] on div at bounding box center [1056, 98] width 5 height 60
click at [760, 37] on span "Close" at bounding box center [752, 40] width 29 height 16
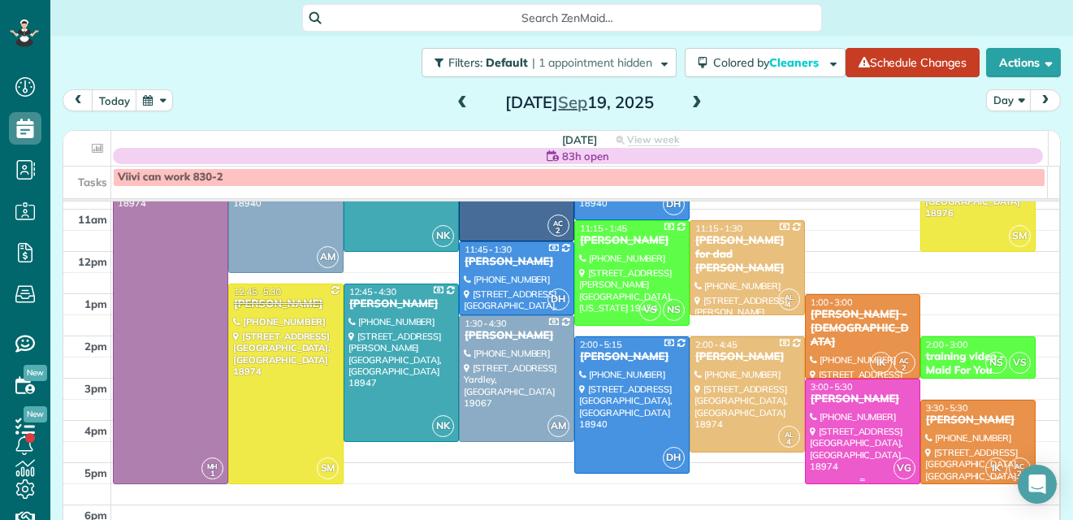
click at [832, 426] on div at bounding box center [863, 431] width 114 height 104
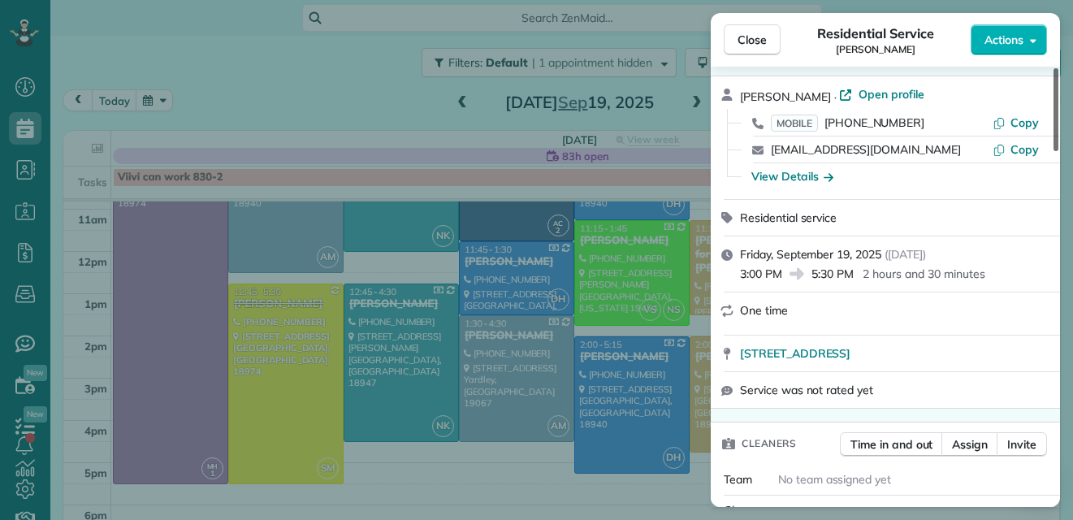
scroll to position [60, 0]
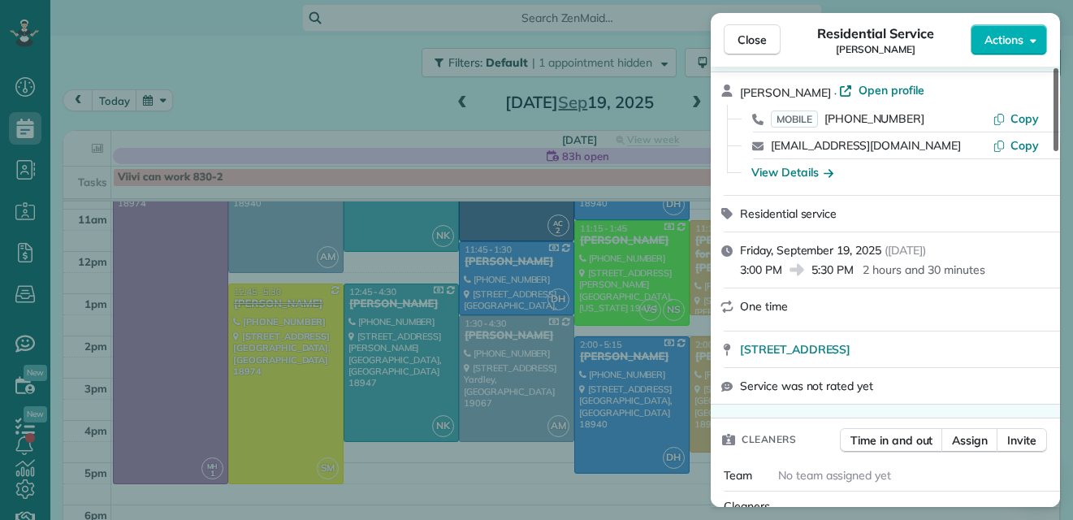
drag, startPoint x: 1056, startPoint y: 124, endPoint x: 1056, endPoint y: 135, distance: 11.4
click at [1056, 135] on div at bounding box center [1056, 109] width 5 height 83
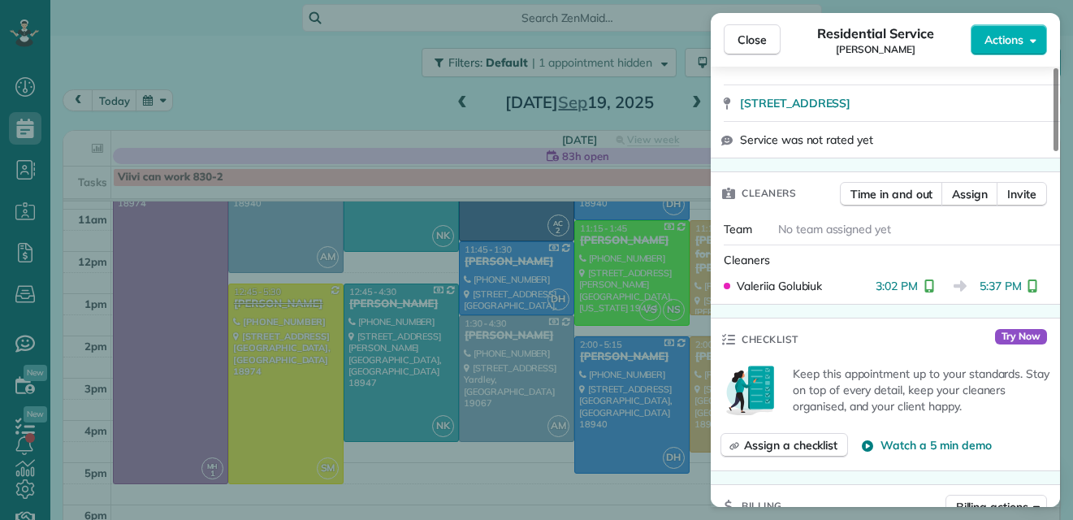
drag, startPoint x: 1055, startPoint y: 127, endPoint x: 746, endPoint y: 109, distance: 309.3
click at [1054, 110] on div at bounding box center [1056, 109] width 5 height 83
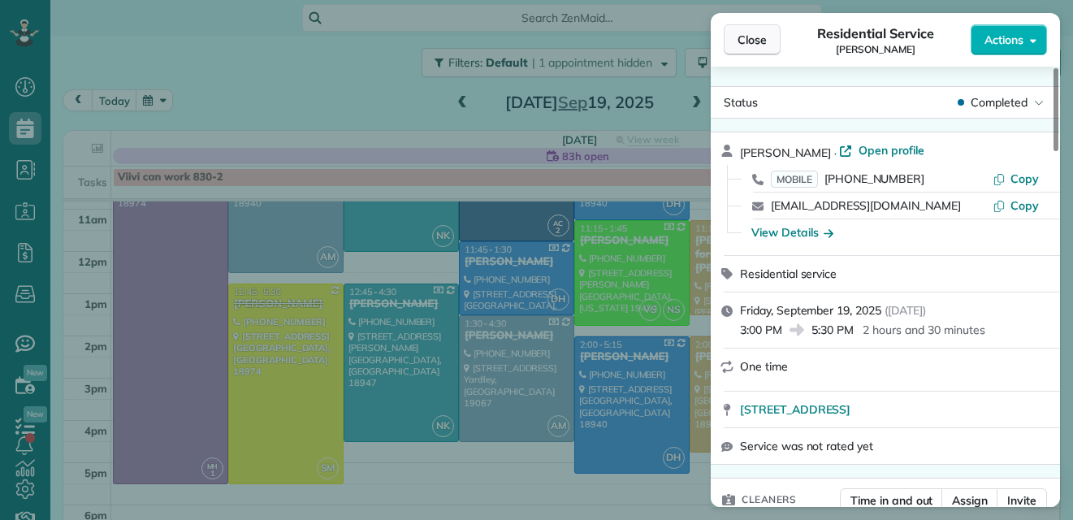
click at [753, 33] on span "Close" at bounding box center [752, 40] width 29 height 16
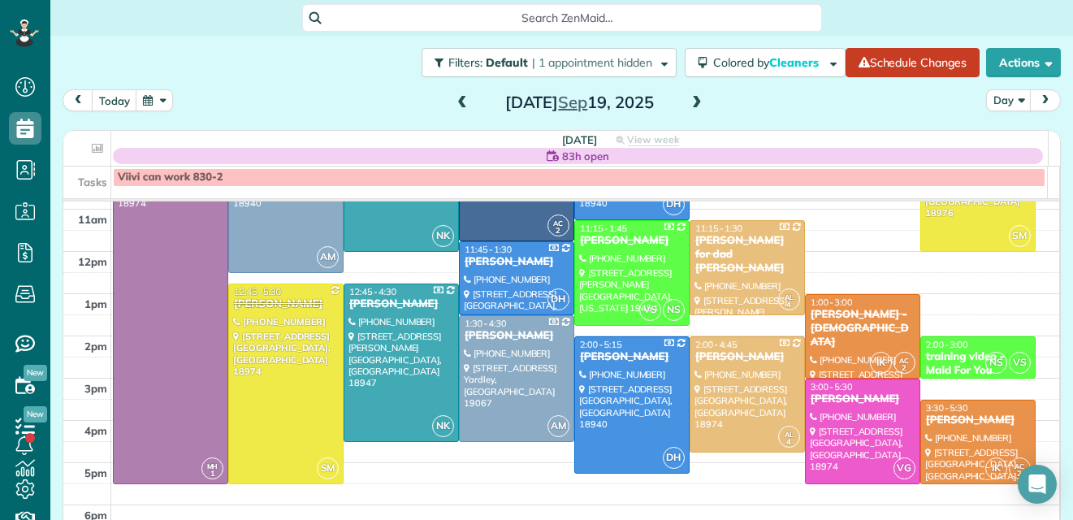
click at [689, 101] on span at bounding box center [697, 103] width 18 height 15
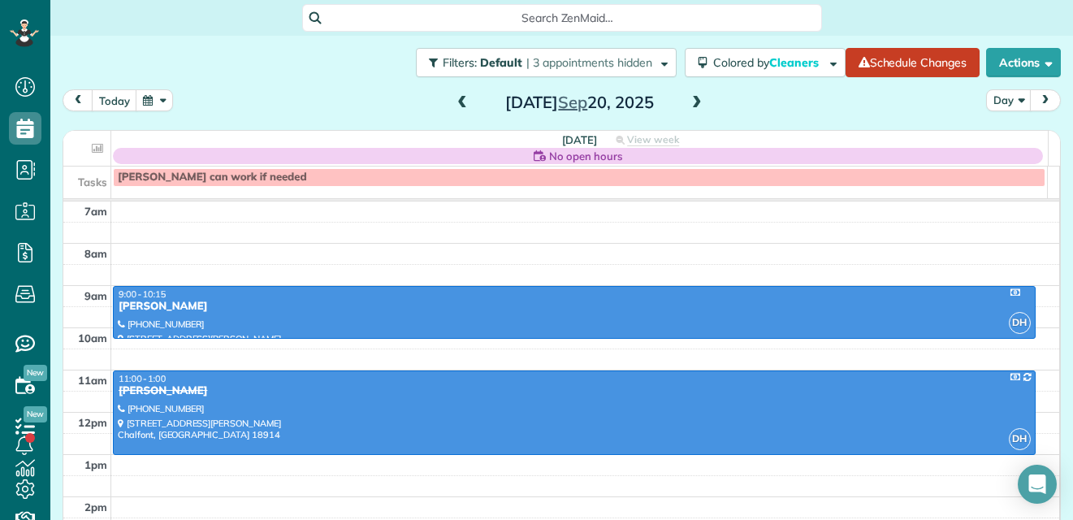
click at [689, 101] on span at bounding box center [697, 103] width 18 height 15
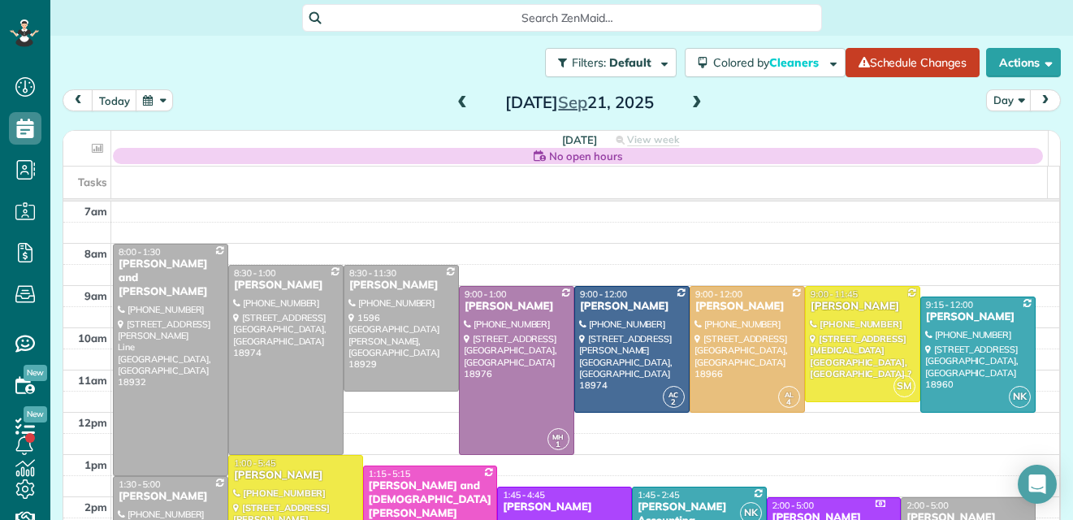
click at [689, 101] on span at bounding box center [697, 103] width 18 height 15
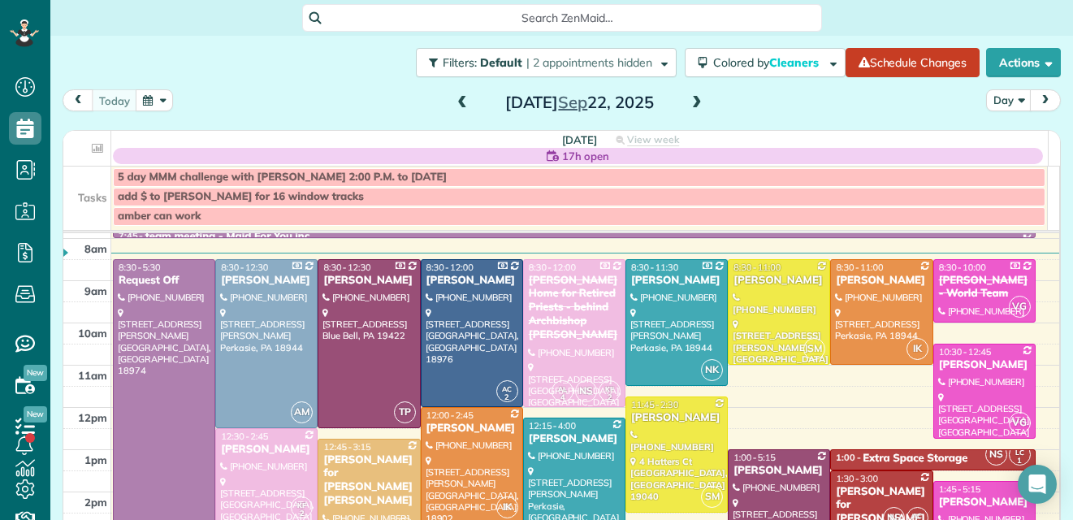
scroll to position [61, 0]
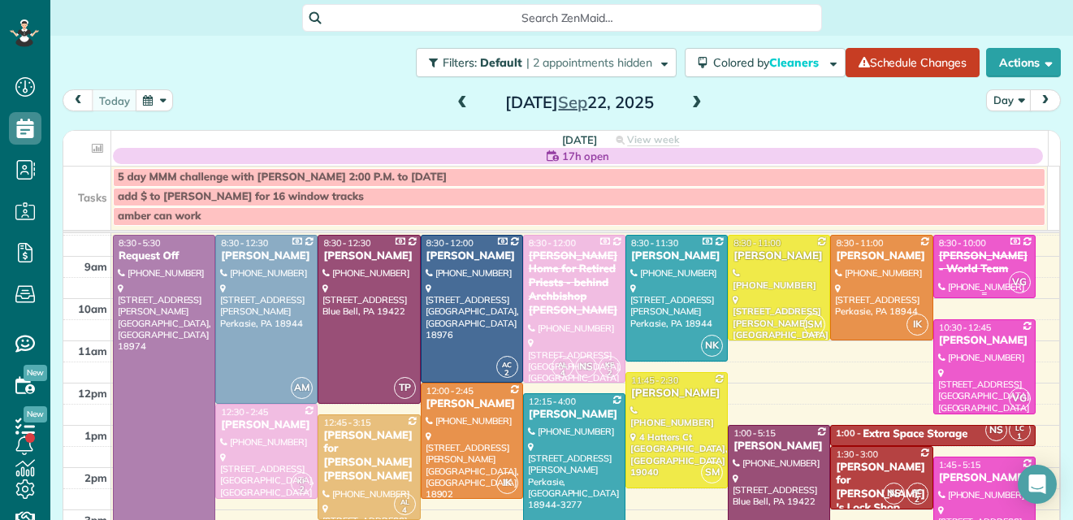
click at [961, 278] on div at bounding box center [984, 267] width 101 height 62
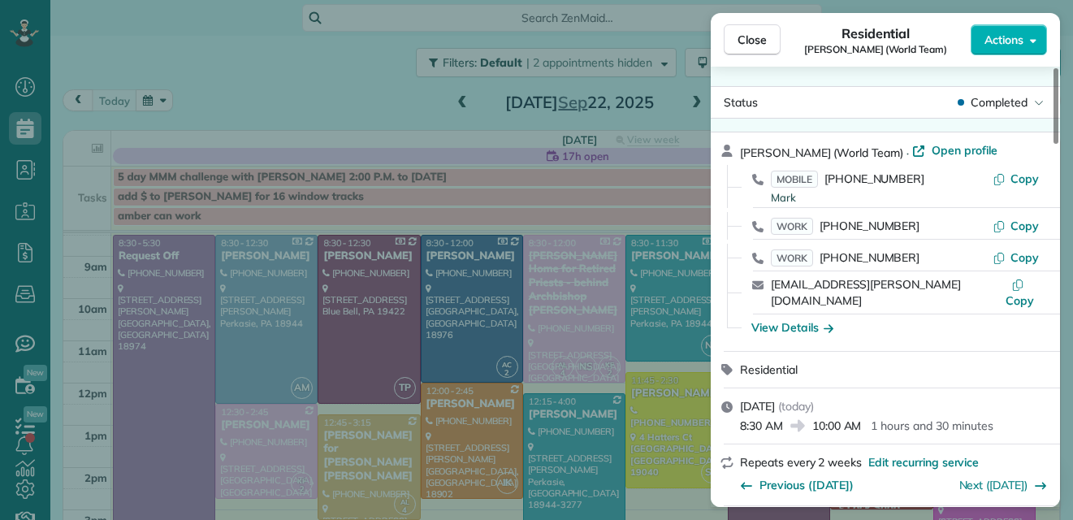
drag, startPoint x: 1056, startPoint y: 102, endPoint x: 1044, endPoint y: 71, distance: 34.0
click at [1054, 71] on div at bounding box center [1056, 106] width 5 height 76
click at [757, 38] on span "Close" at bounding box center [752, 40] width 29 height 16
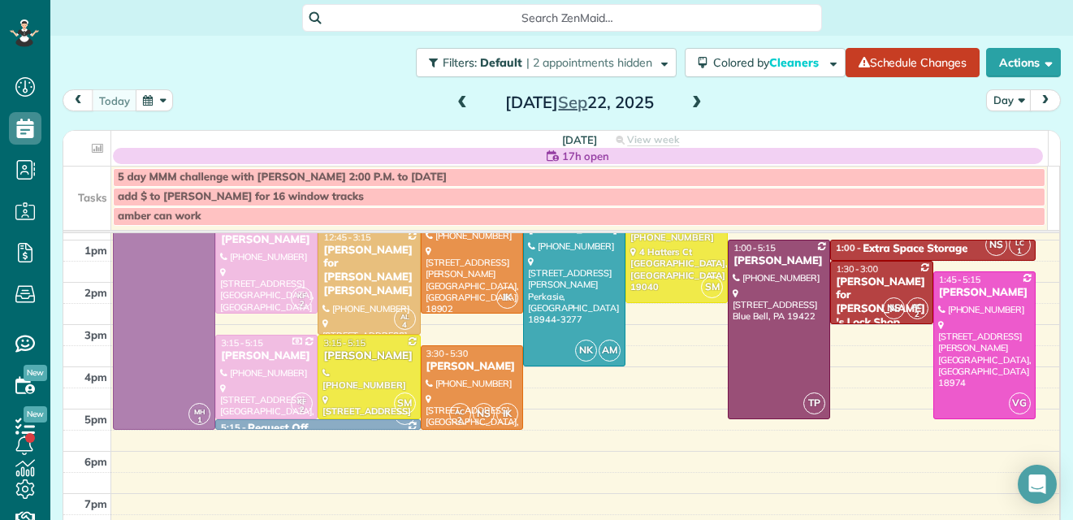
scroll to position [250, 0]
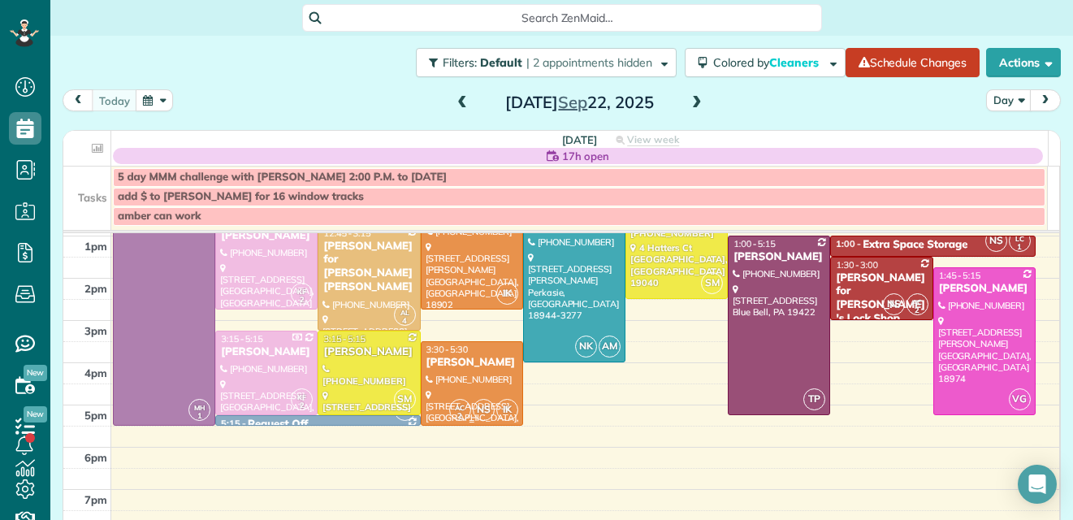
click at [445, 353] on span "3:30 - 5:30" at bounding box center [448, 349] width 42 height 11
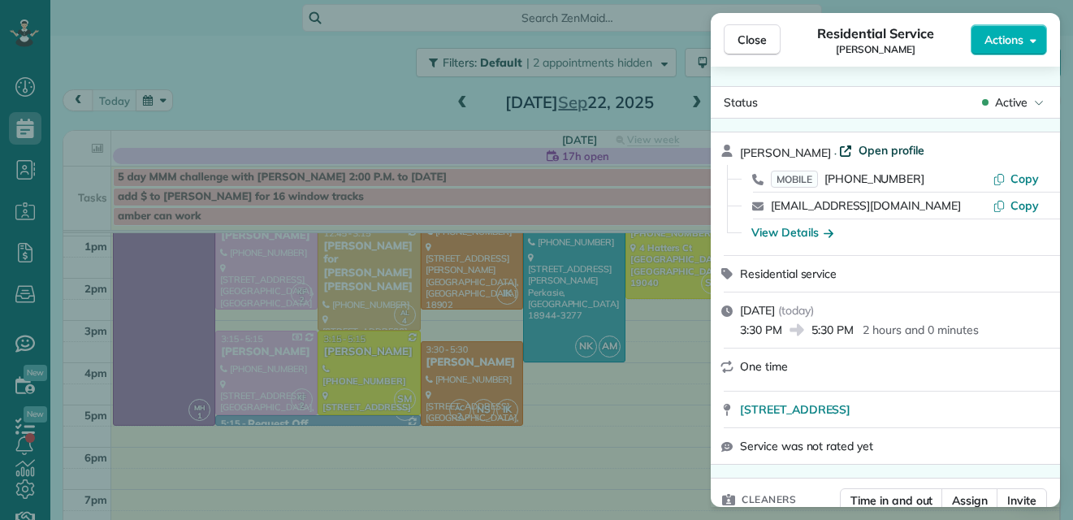
click at [884, 152] on span "Open profile" at bounding box center [892, 150] width 66 height 16
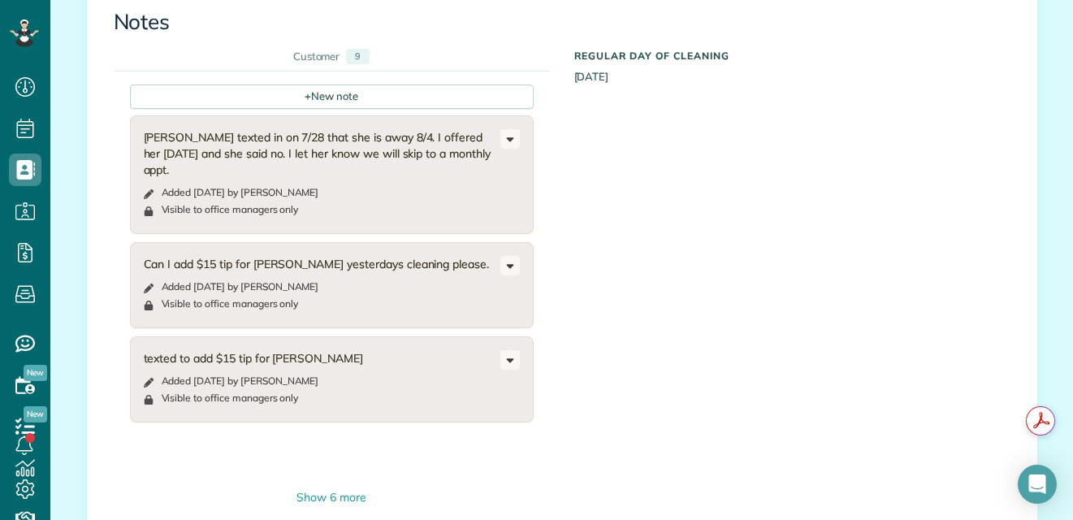
scroll to position [1479, 0]
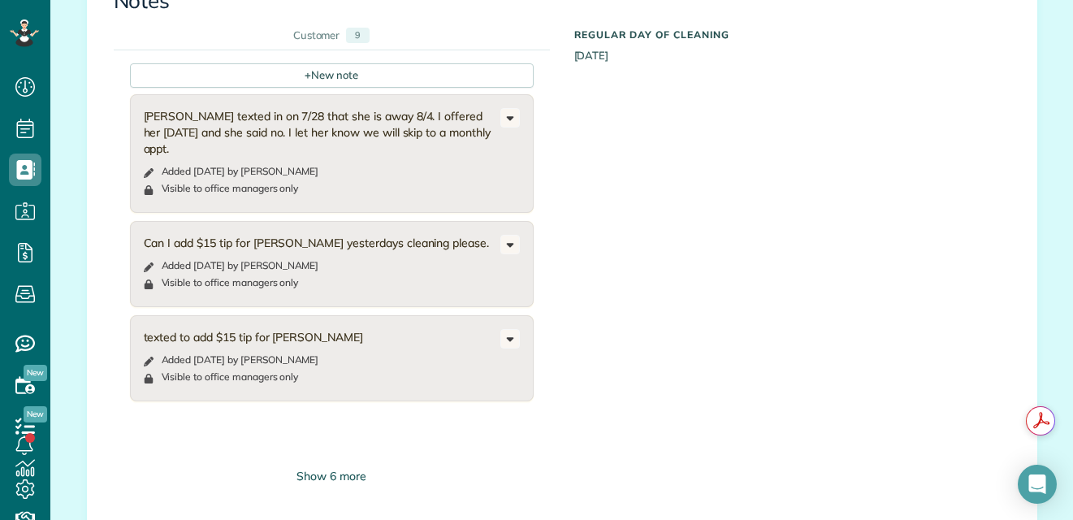
click at [347, 468] on div "Show 6 more" at bounding box center [332, 476] width 404 height 17
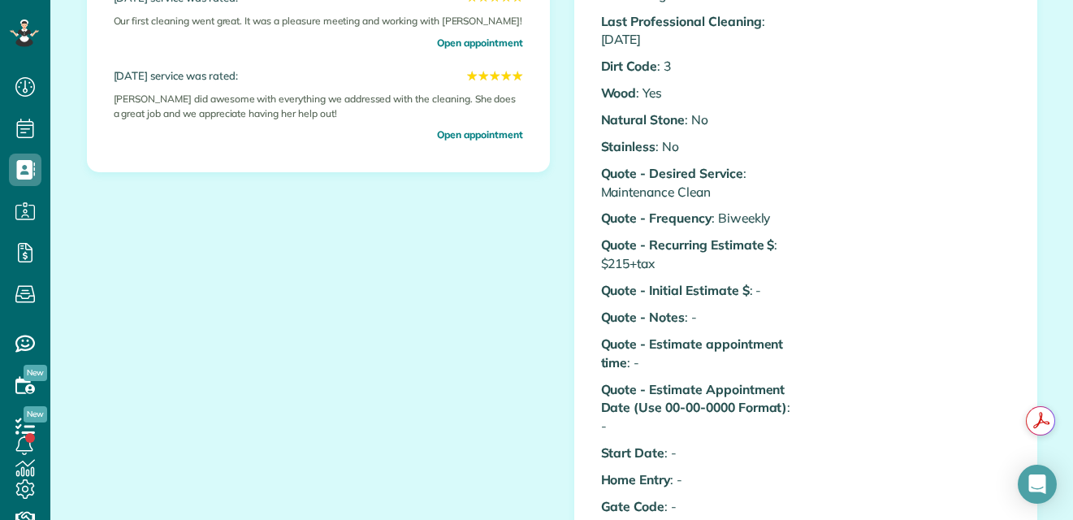
scroll to position [434, 0]
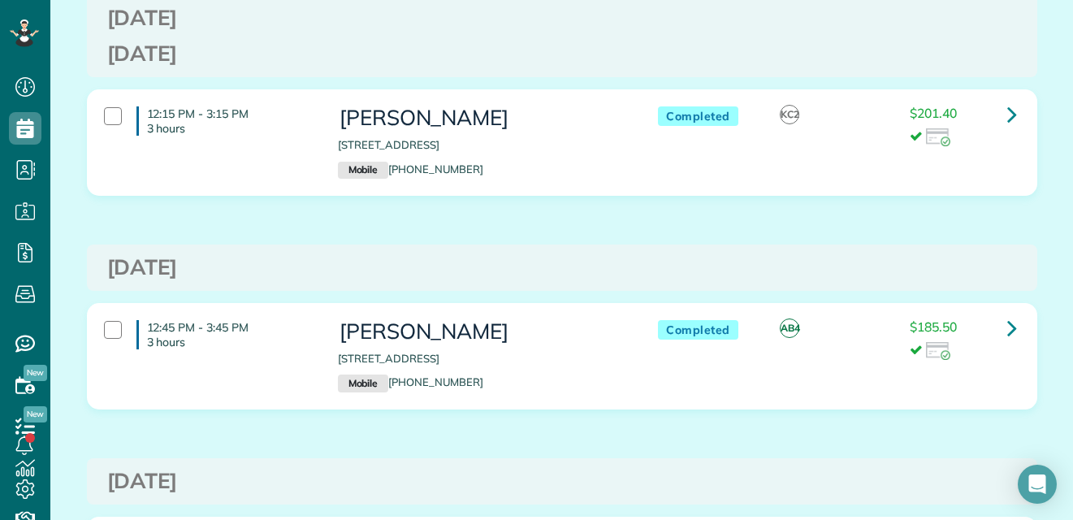
scroll to position [10065, 0]
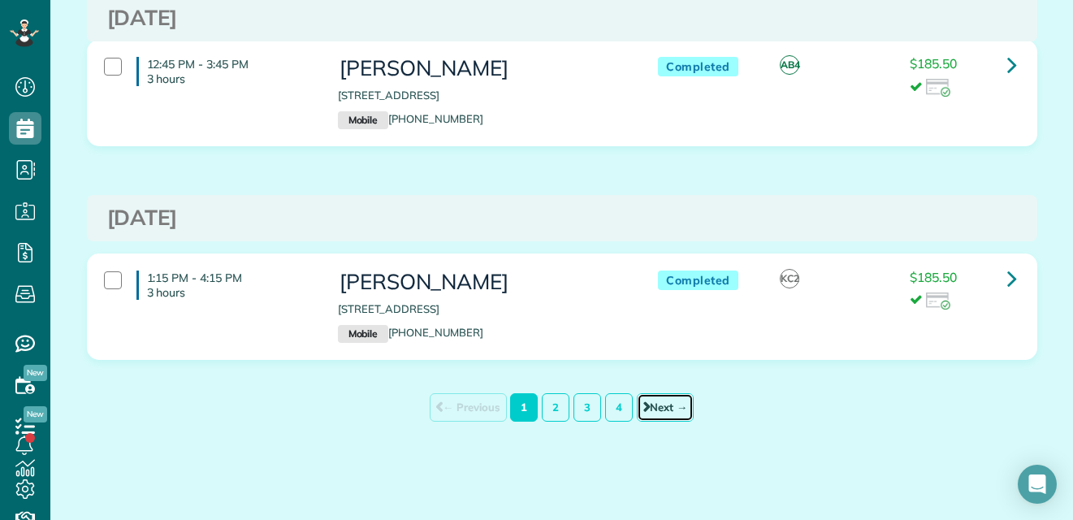
click at [664, 405] on link "Next →" at bounding box center [665, 407] width 57 height 28
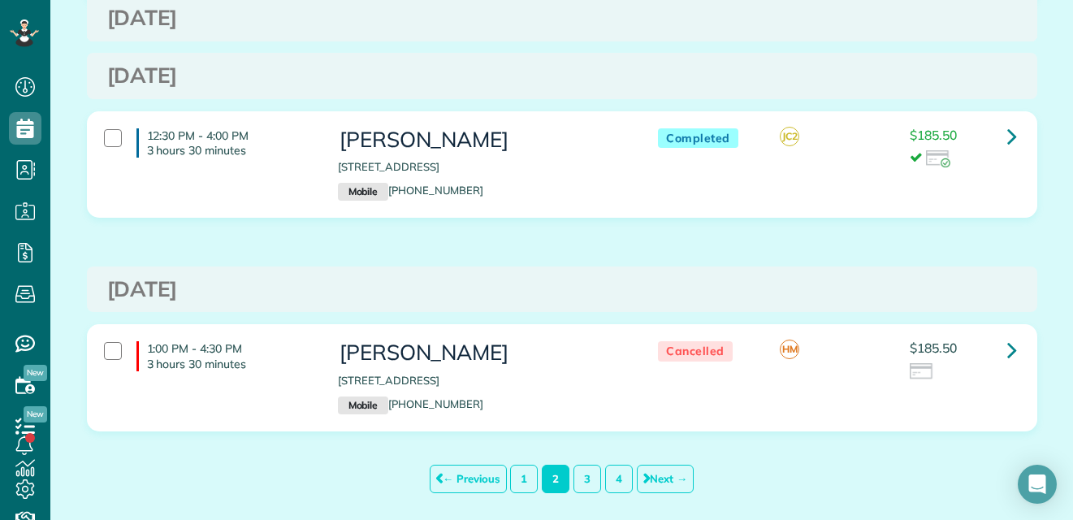
scroll to position [10313, 0]
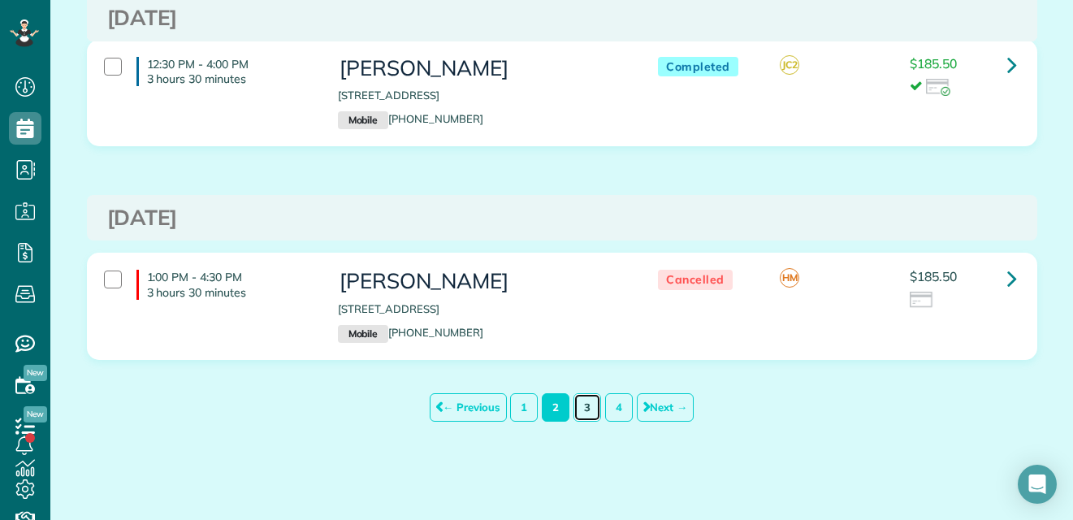
click at [576, 410] on link "3" at bounding box center [588, 407] width 28 height 28
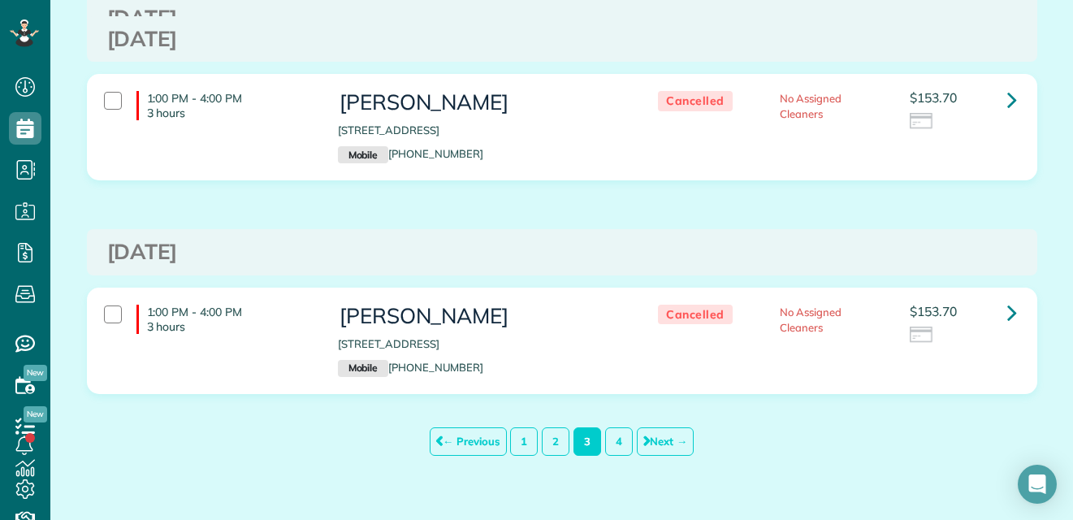
scroll to position [10395, 0]
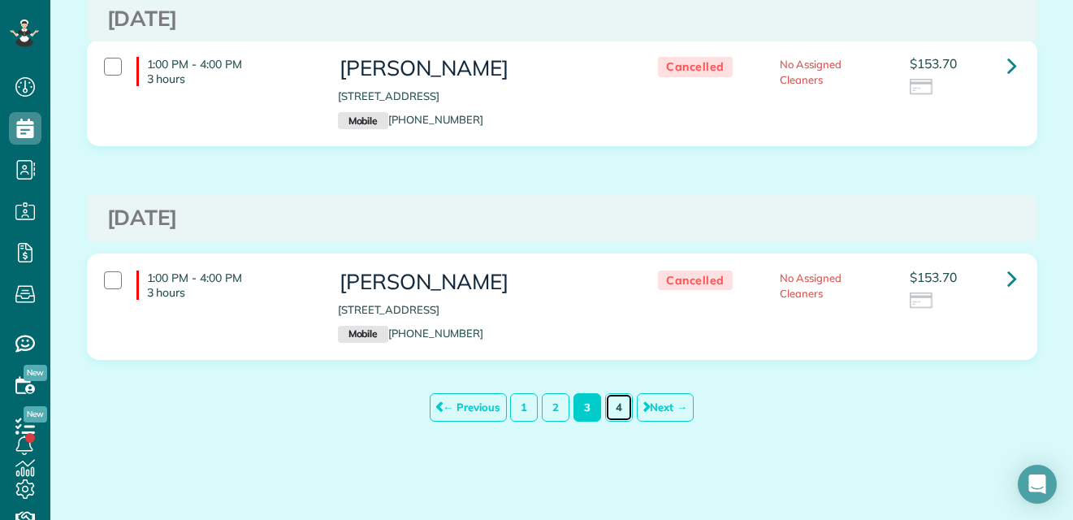
click at [611, 405] on link "4" at bounding box center [619, 407] width 28 height 28
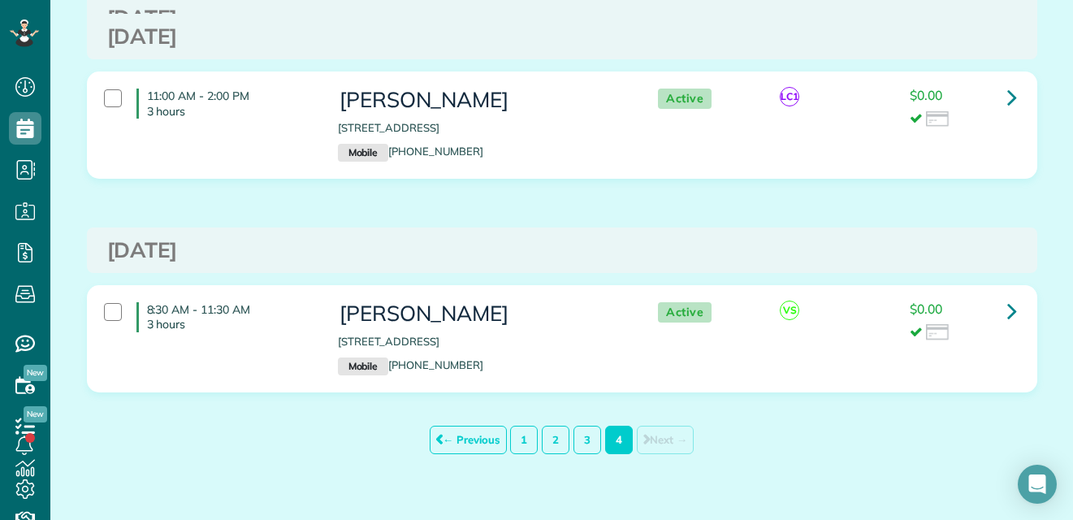
scroll to position [9903, 0]
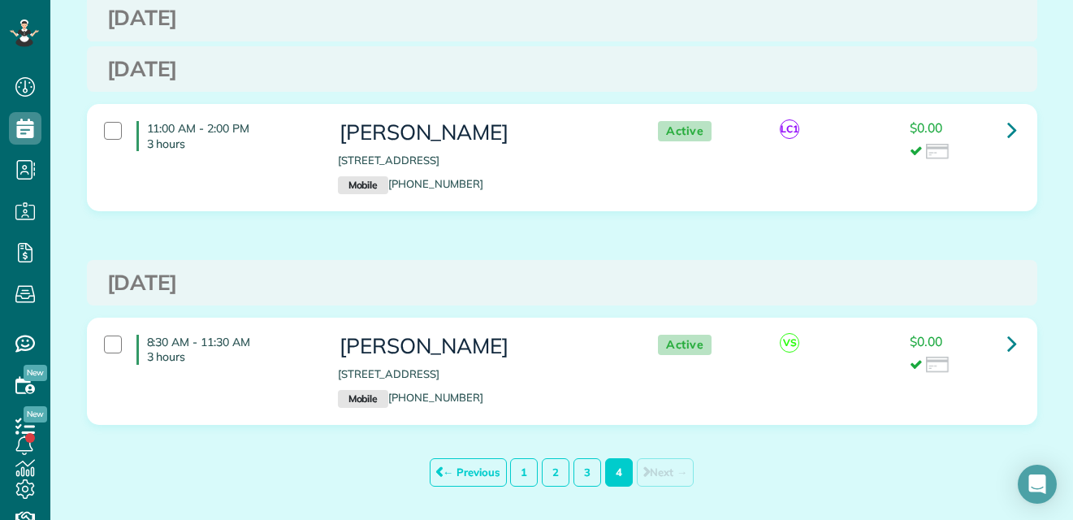
click at [658, 472] on span "Next →" at bounding box center [665, 472] width 57 height 28
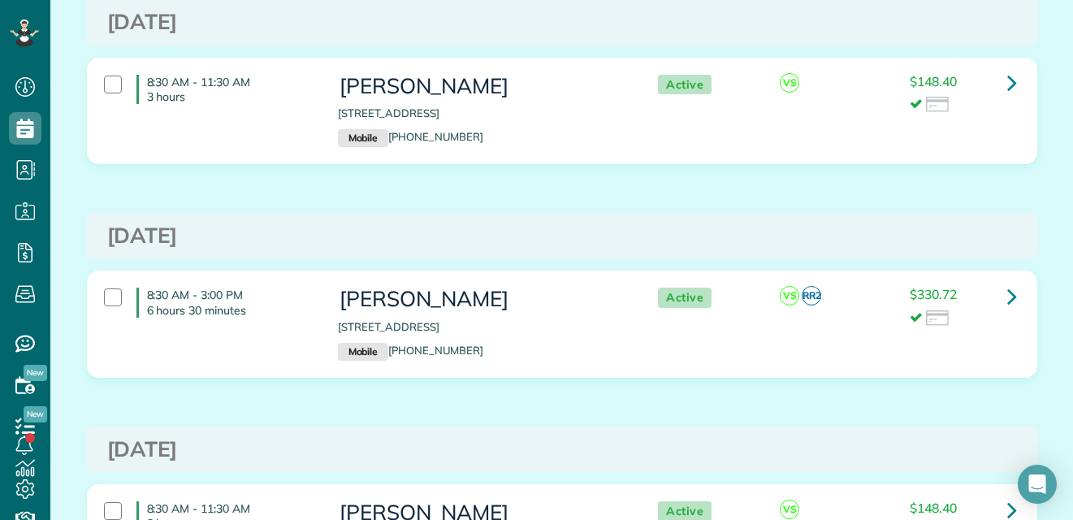
scroll to position [5731, 0]
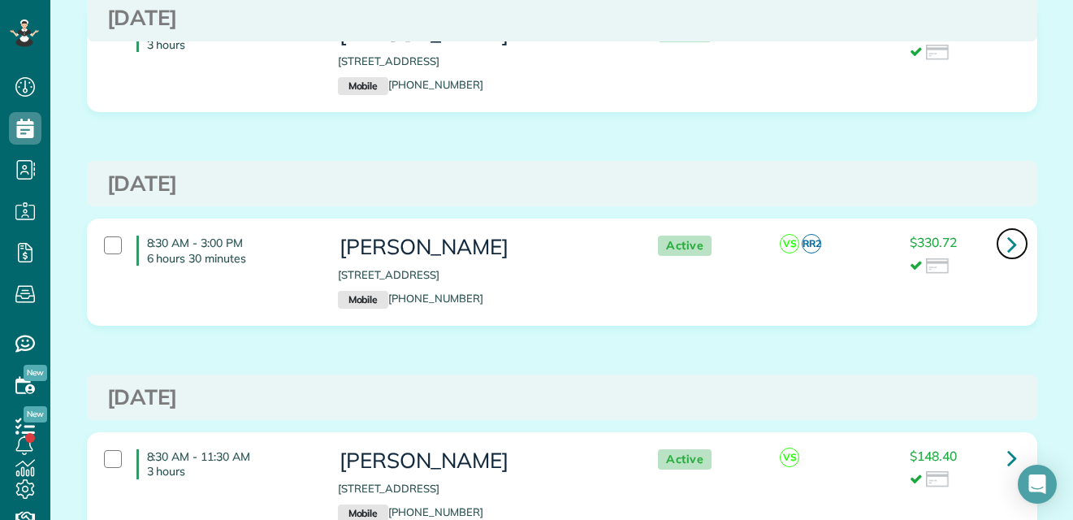
click at [1008, 242] on icon at bounding box center [1013, 244] width 10 height 28
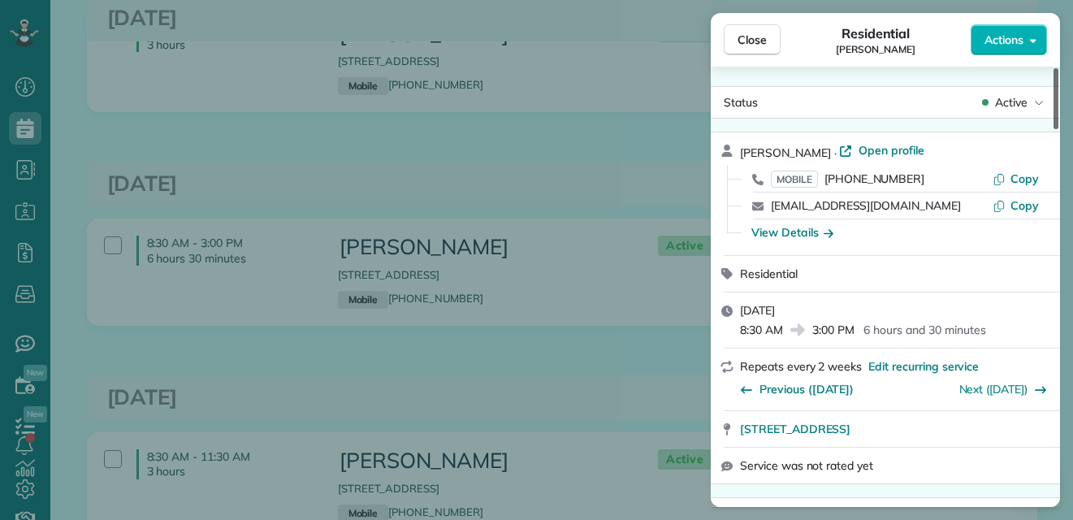
drag, startPoint x: 1057, startPoint y: 108, endPoint x: 1041, endPoint y: 76, distance: 35.6
click at [1054, 76] on div at bounding box center [1056, 98] width 5 height 61
click at [750, 32] on span "Close" at bounding box center [752, 40] width 29 height 16
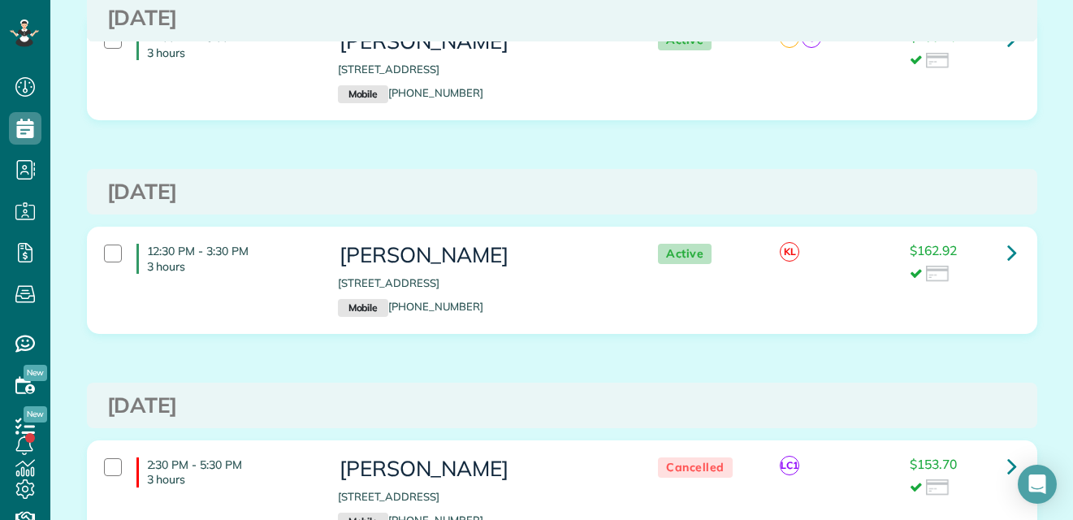
scroll to position [4268, 0]
